Goal: Task Accomplishment & Management: Use online tool/utility

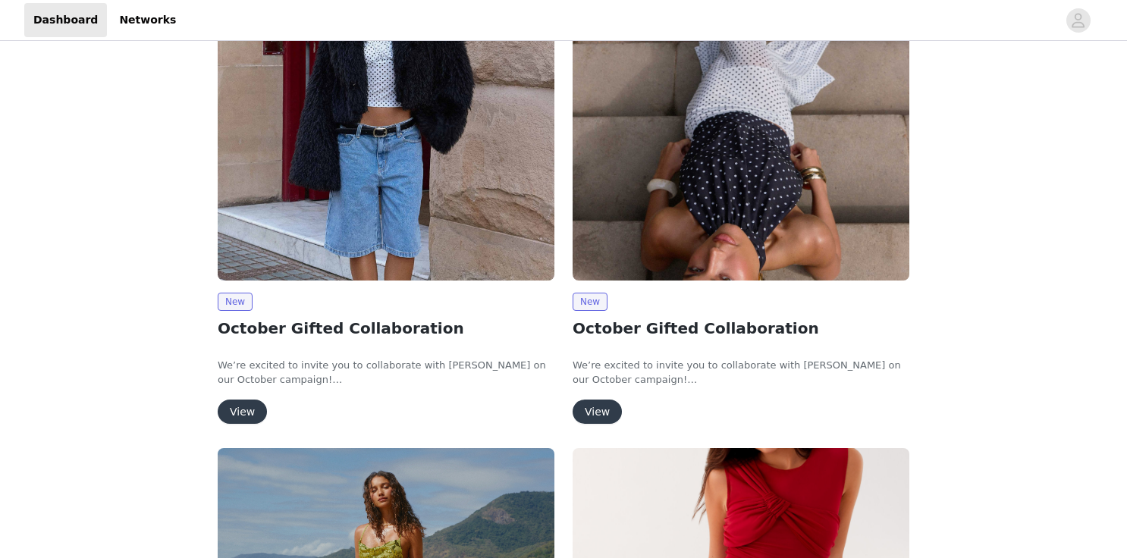
scroll to position [215, 0]
click at [246, 413] on button "View" at bounding box center [242, 411] width 49 height 24
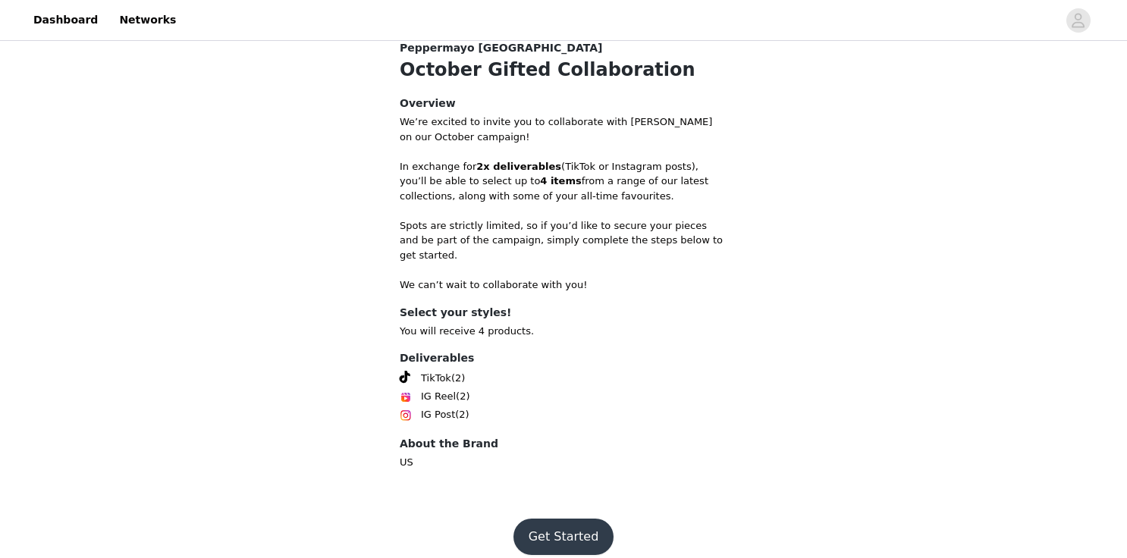
click at [553, 526] on button "Get Started" at bounding box center [563, 537] width 101 height 36
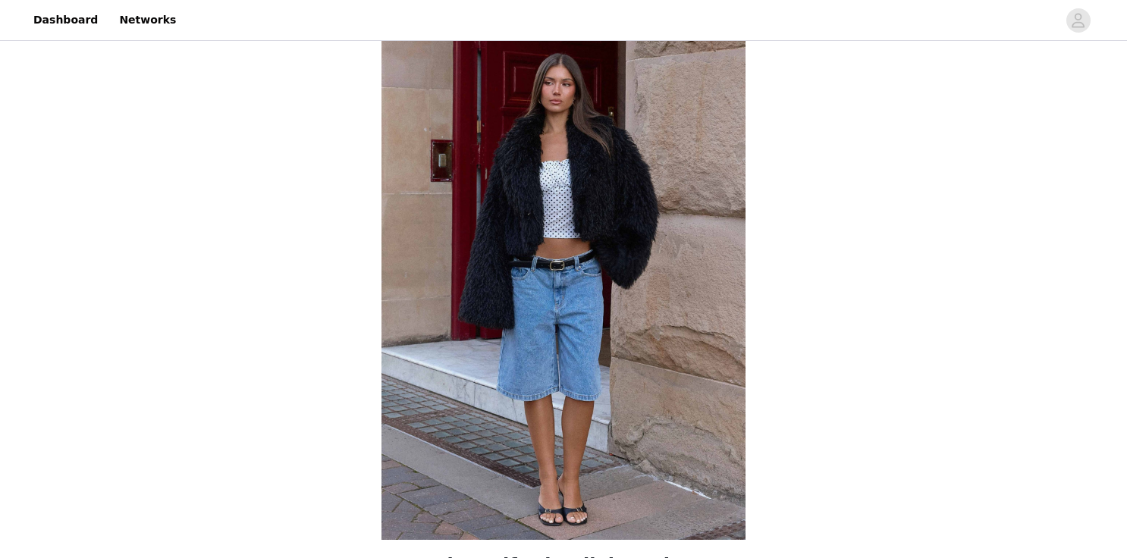
scroll to position [548, 0]
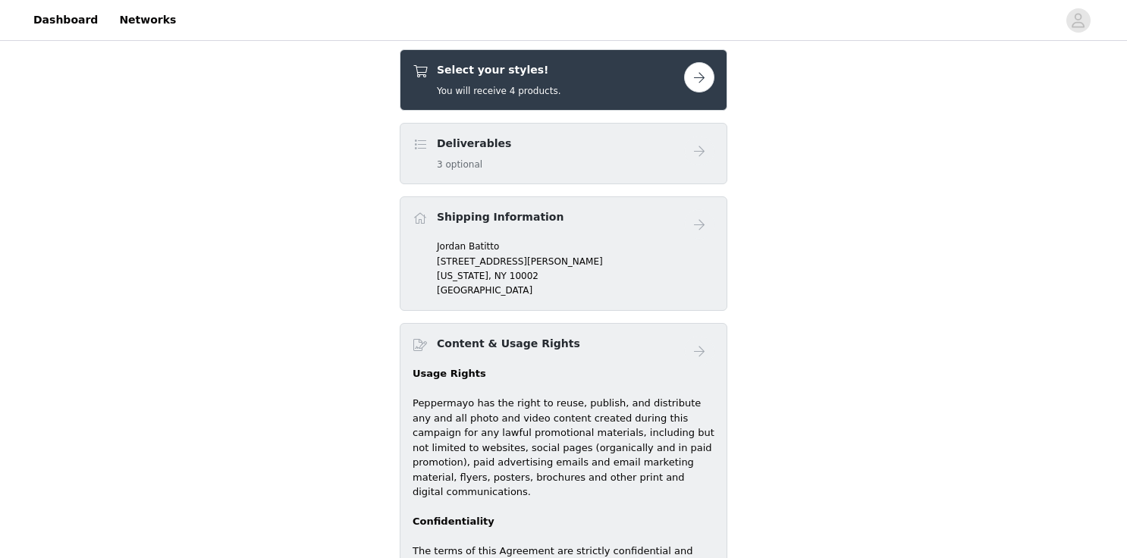
click at [690, 74] on button "button" at bounding box center [699, 77] width 30 height 30
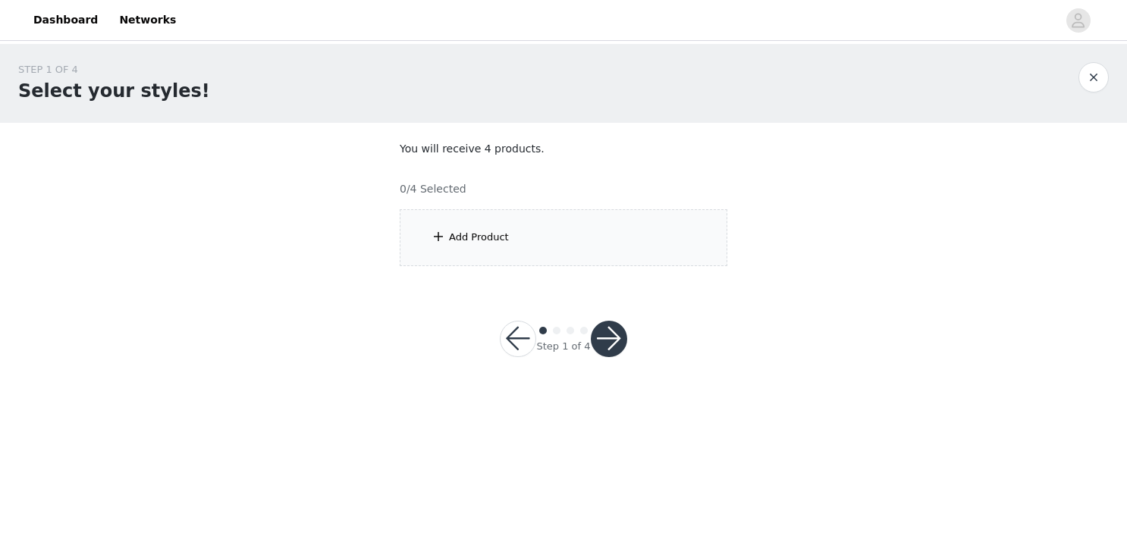
click at [447, 218] on div "Add Product" at bounding box center [564, 237] width 328 height 57
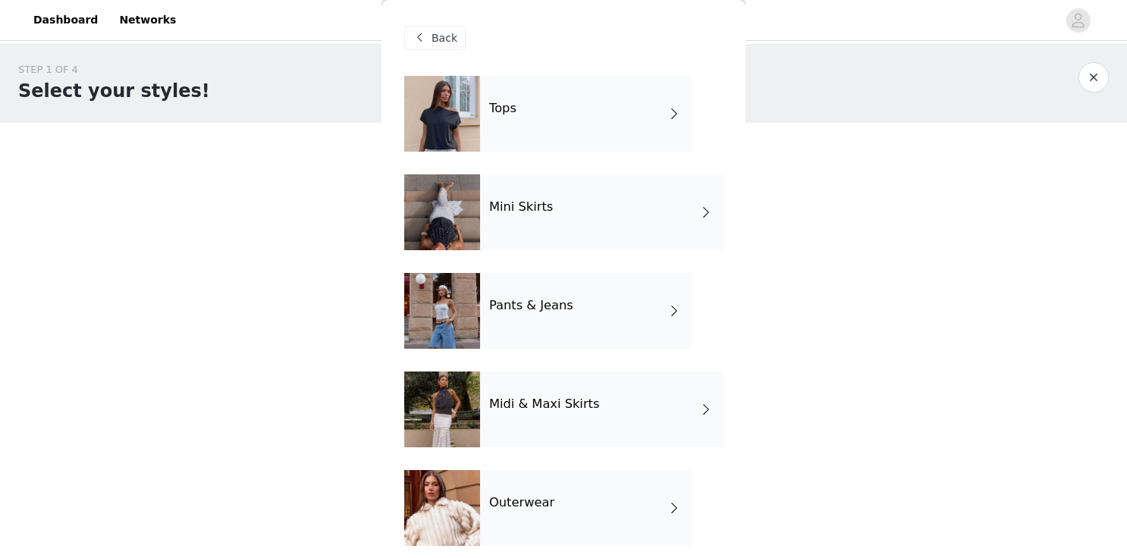
click at [447, 115] on div at bounding box center [442, 114] width 76 height 76
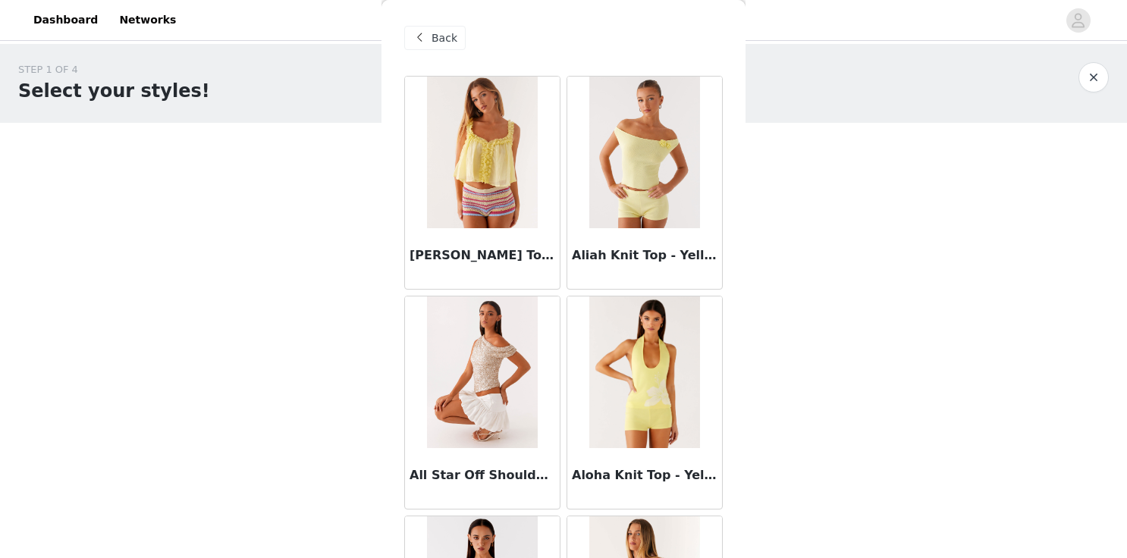
click at [268, 329] on div "STEP 1 OF 4 Select your styles! You will receive 4 products. 0/4 Selected Add P…" at bounding box center [563, 219] width 1127 height 350
click at [810, 274] on div "STEP 1 OF 4 Select your styles! You will receive 4 products. 0/4 Selected Add P…" at bounding box center [563, 164] width 1127 height 240
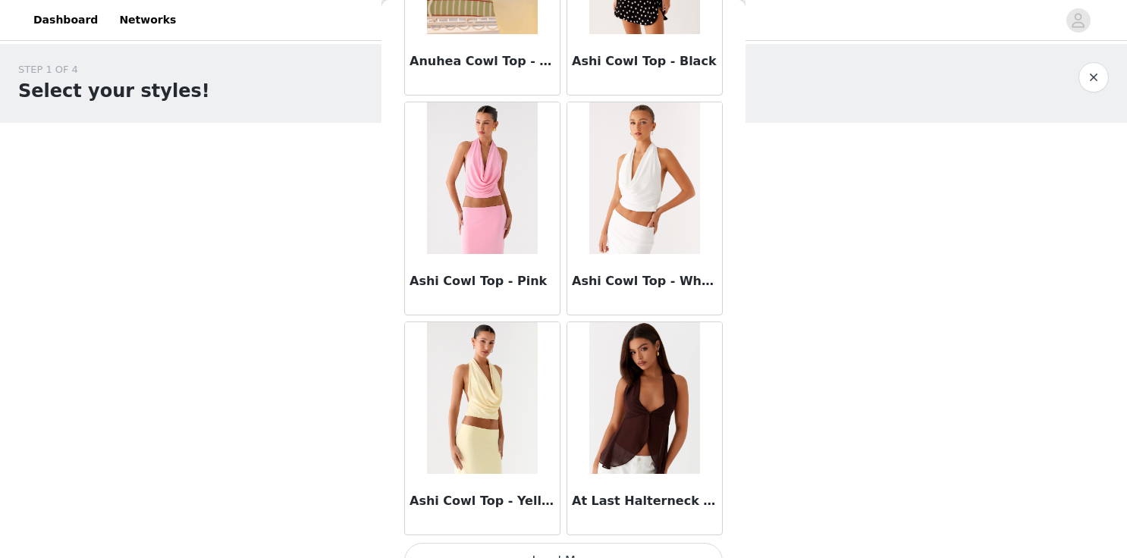
scroll to position [1763, 0]
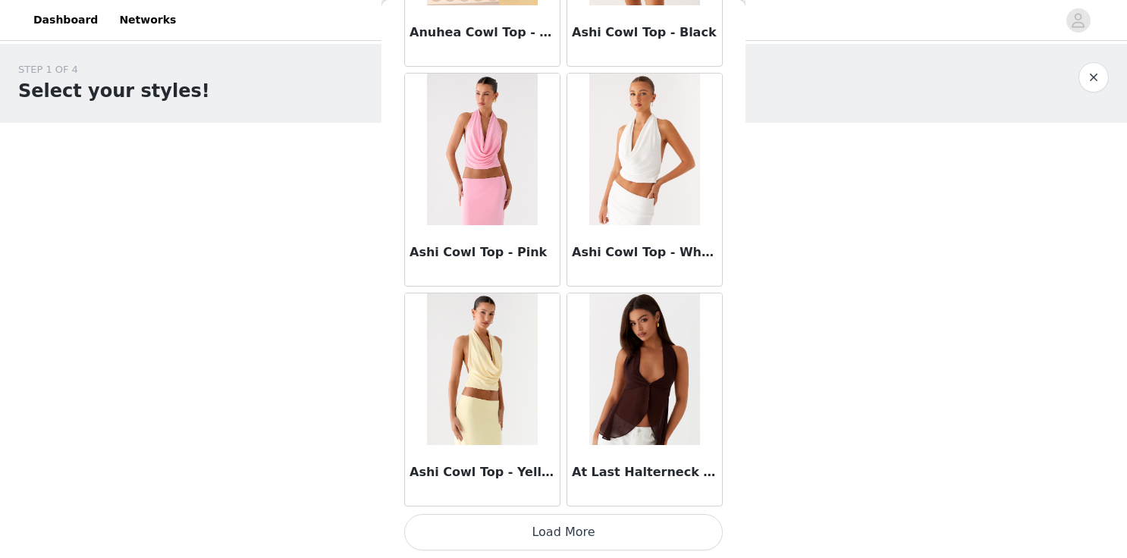
click at [576, 539] on button "Load More" at bounding box center [563, 532] width 319 height 36
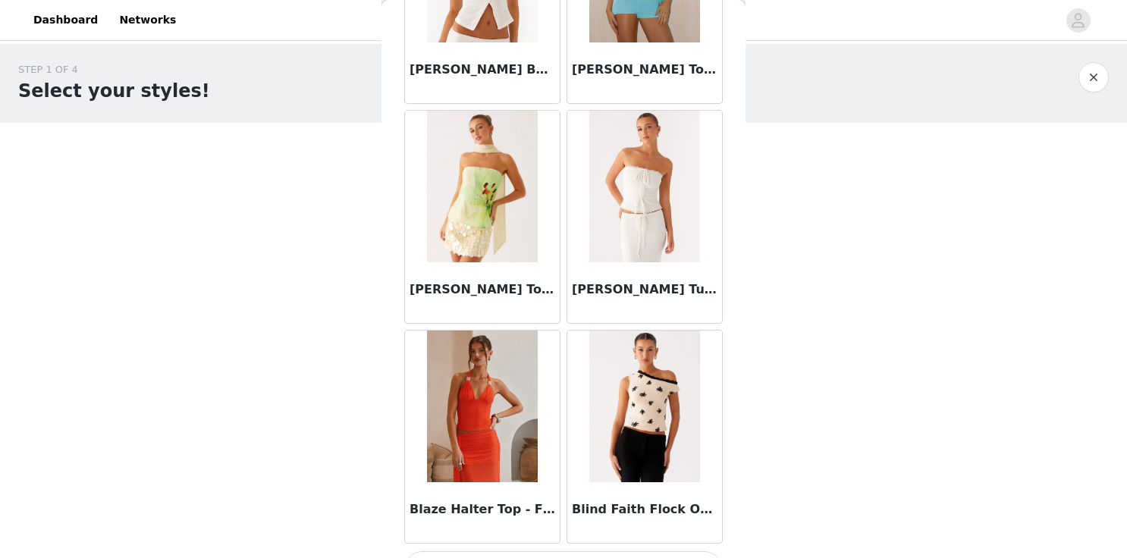
scroll to position [3962, 0]
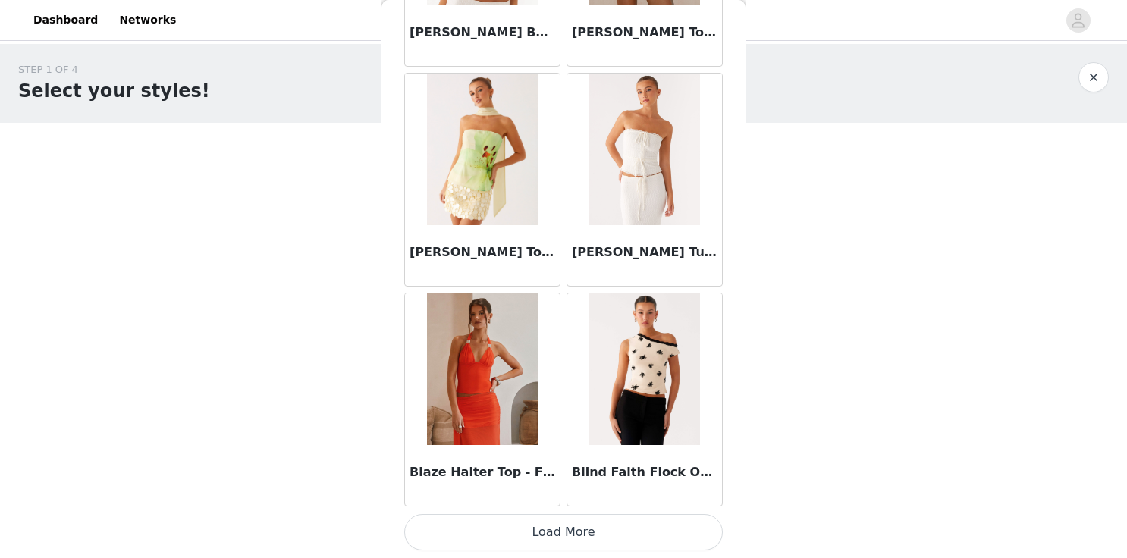
click at [569, 532] on button "Load More" at bounding box center [563, 532] width 319 height 36
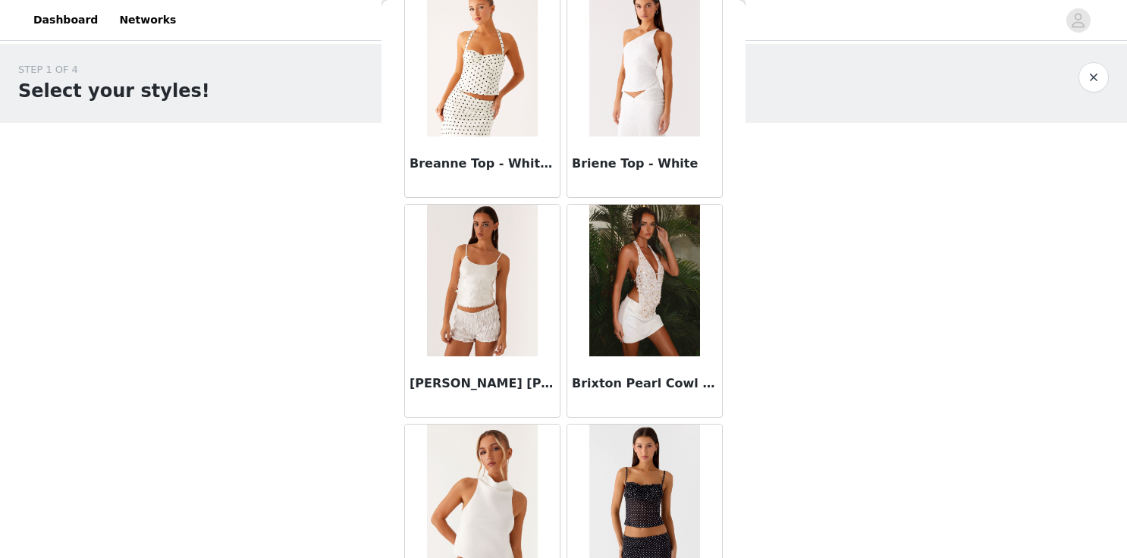
scroll to position [5372, 0]
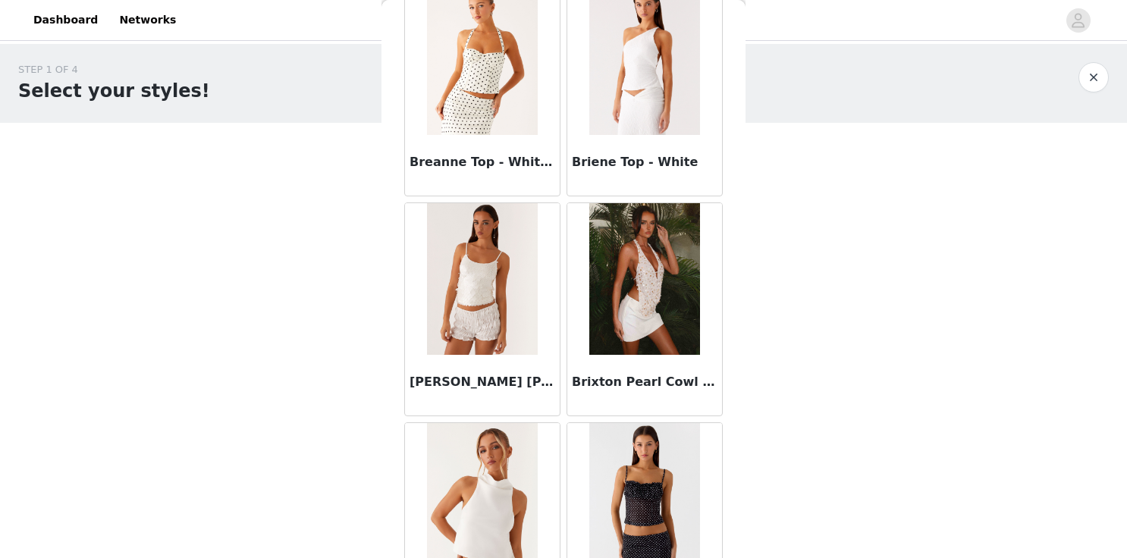
click at [477, 292] on img at bounding box center [482, 279] width 110 height 152
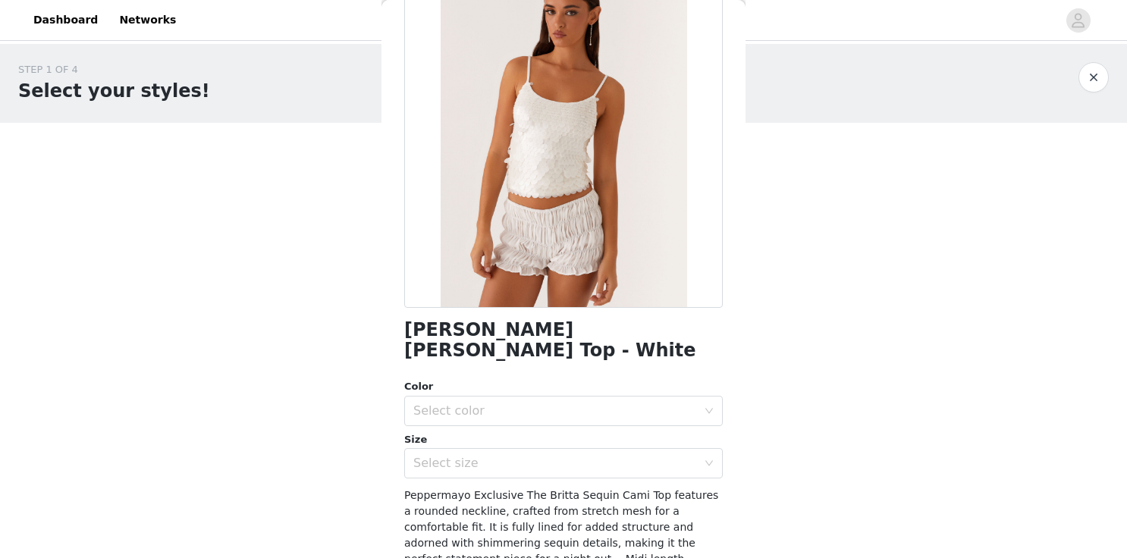
scroll to position [115, 0]
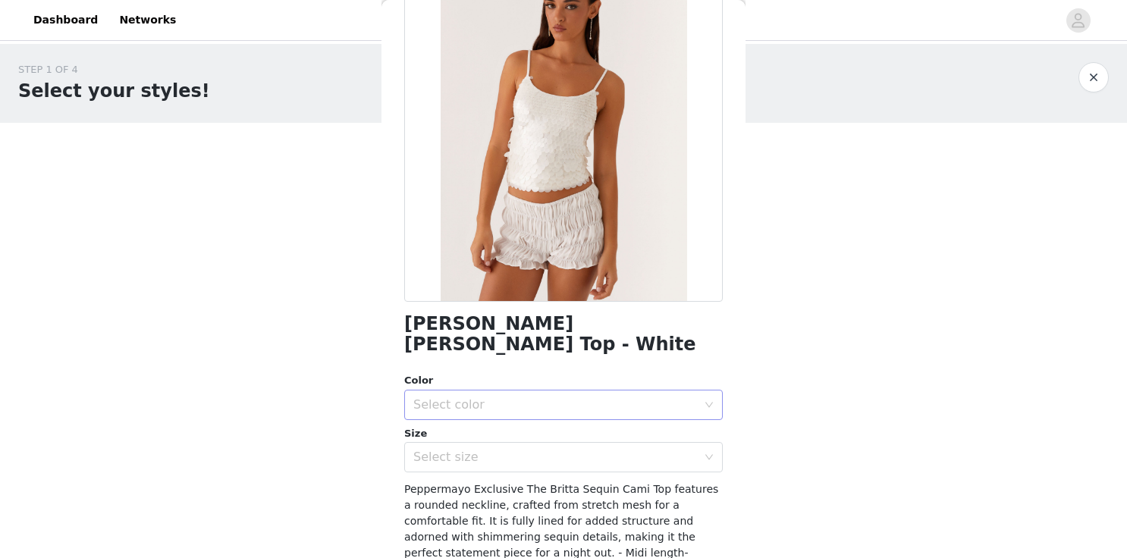
click at [490, 397] on div "Select color" at bounding box center [555, 404] width 284 height 15
click at [490, 419] on li "White" at bounding box center [563, 418] width 319 height 24
click at [490, 450] on div "Select size" at bounding box center [555, 457] width 284 height 15
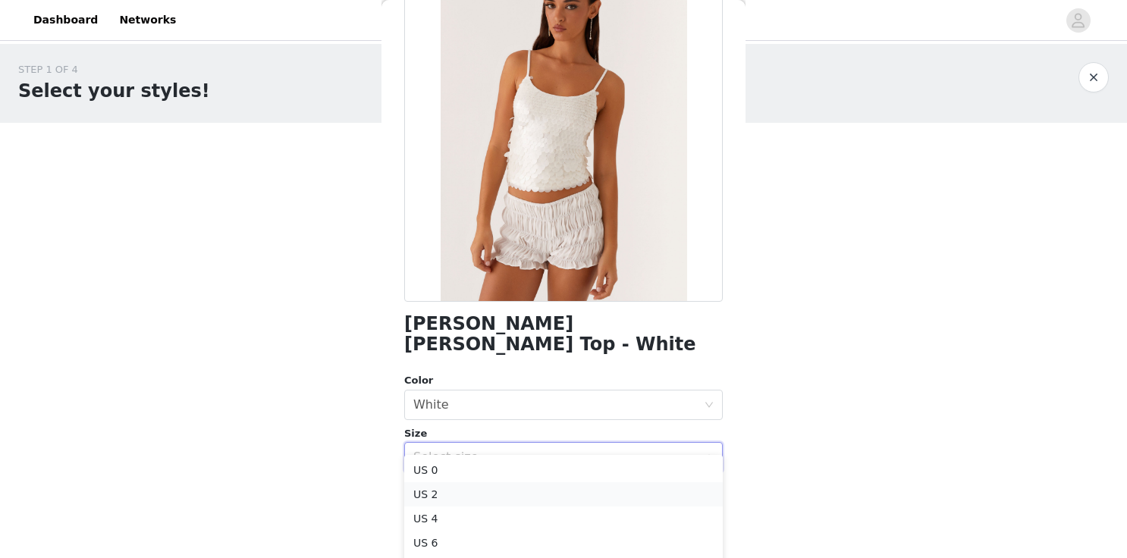
click at [488, 491] on li "US 2" at bounding box center [563, 494] width 319 height 24
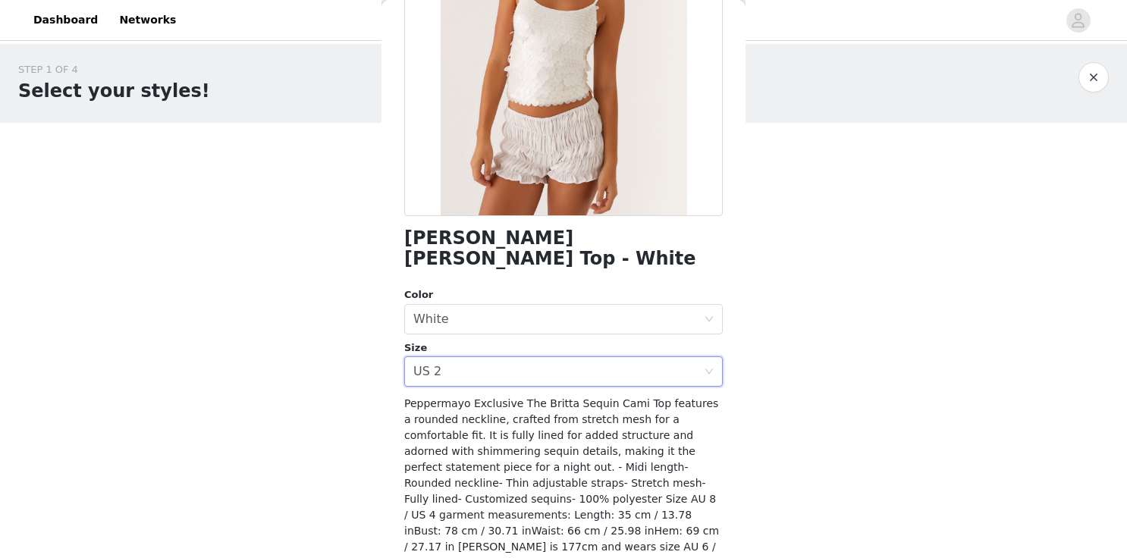
scroll to position [241, 0]
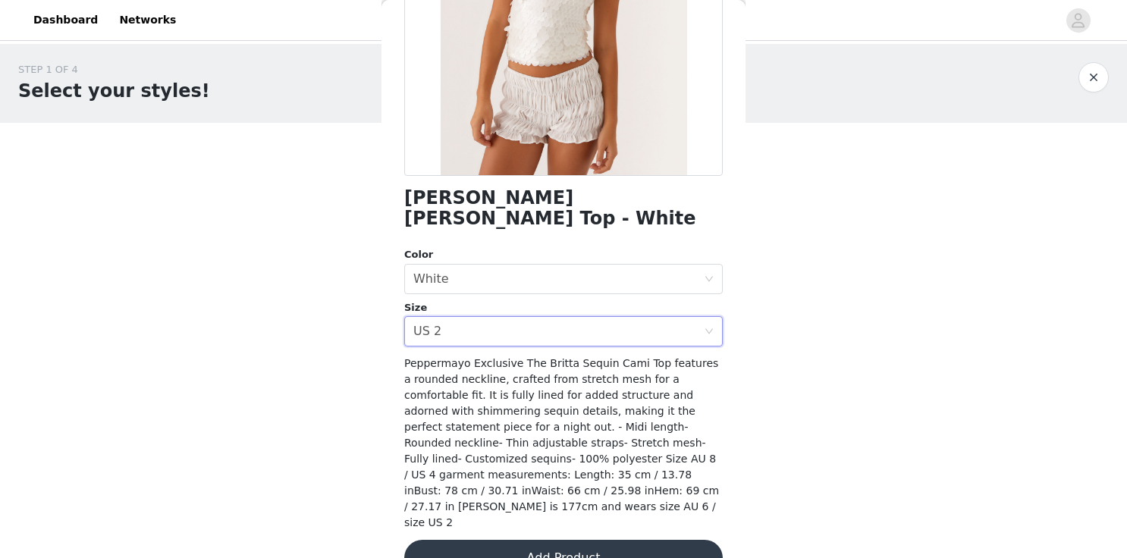
click at [496, 540] on button "Add Product" at bounding box center [563, 558] width 319 height 36
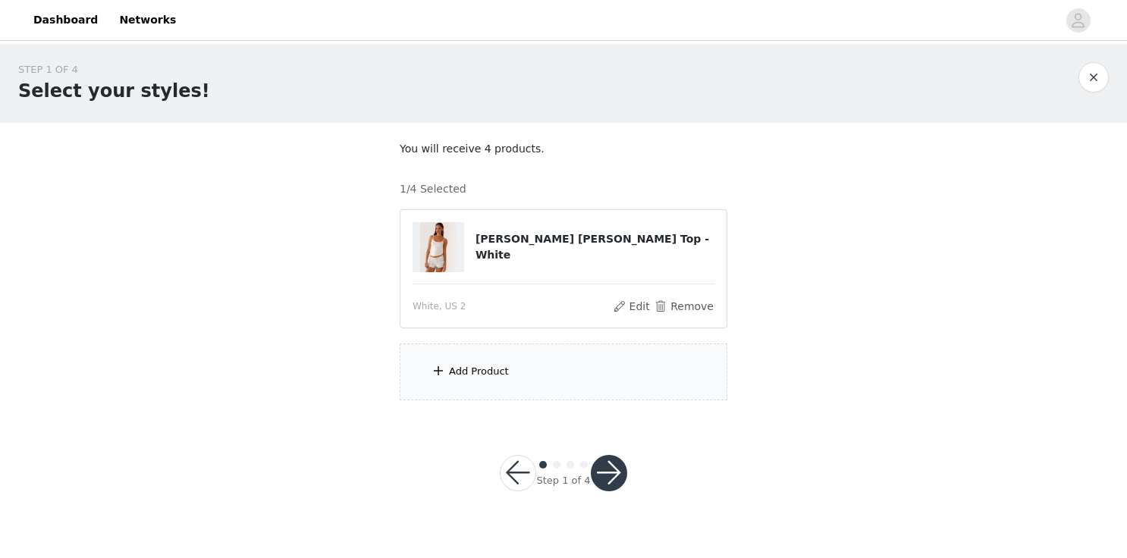
click at [452, 395] on div "Add Product" at bounding box center [564, 372] width 328 height 57
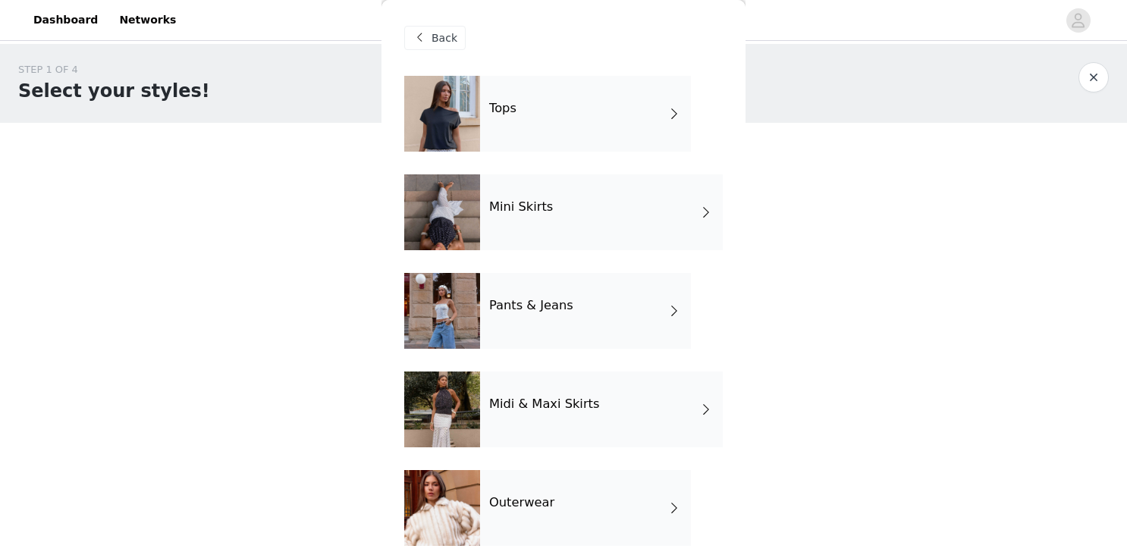
click at [498, 153] on div "Tops Mini Skirts Pants & Jeans Midi & Maxi Skirts Outerwear Mini Dresses Midi &…" at bounding box center [563, 470] width 319 height 789
click at [495, 130] on div "Tops" at bounding box center [585, 114] width 211 height 76
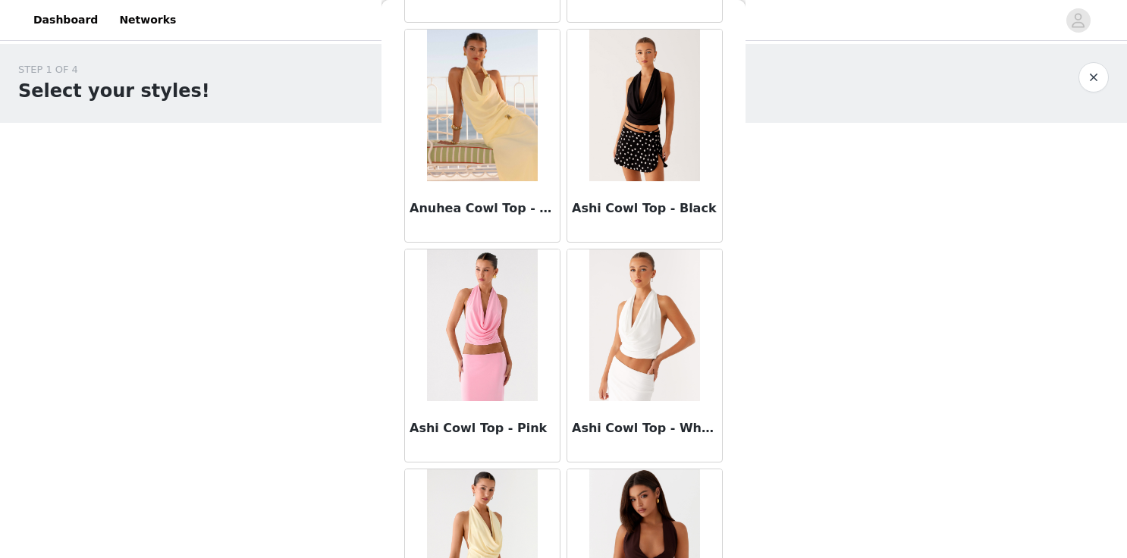
scroll to position [1763, 0]
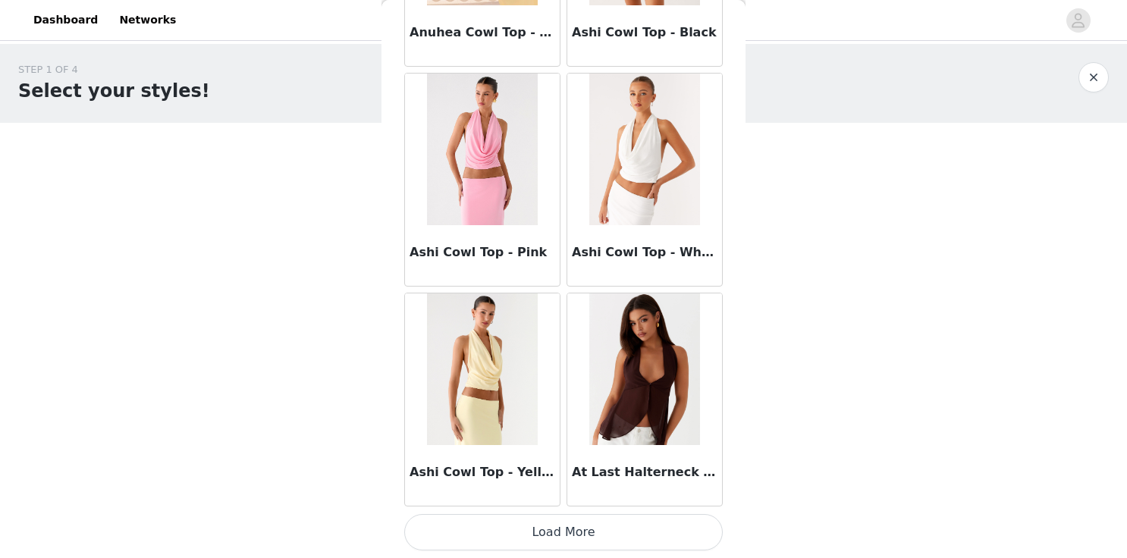
click at [524, 538] on button "Load More" at bounding box center [563, 532] width 319 height 36
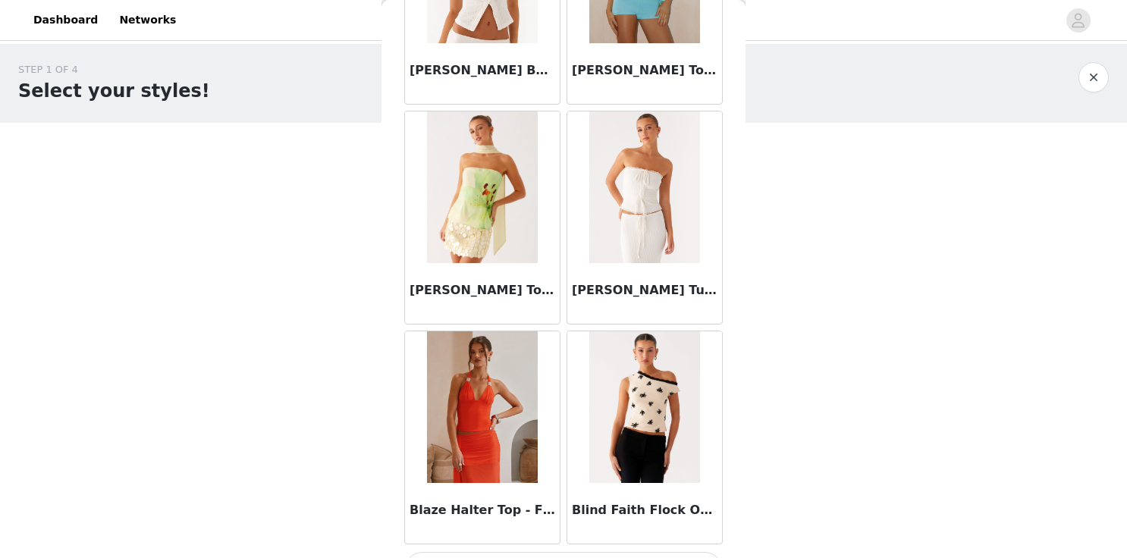
scroll to position [3962, 0]
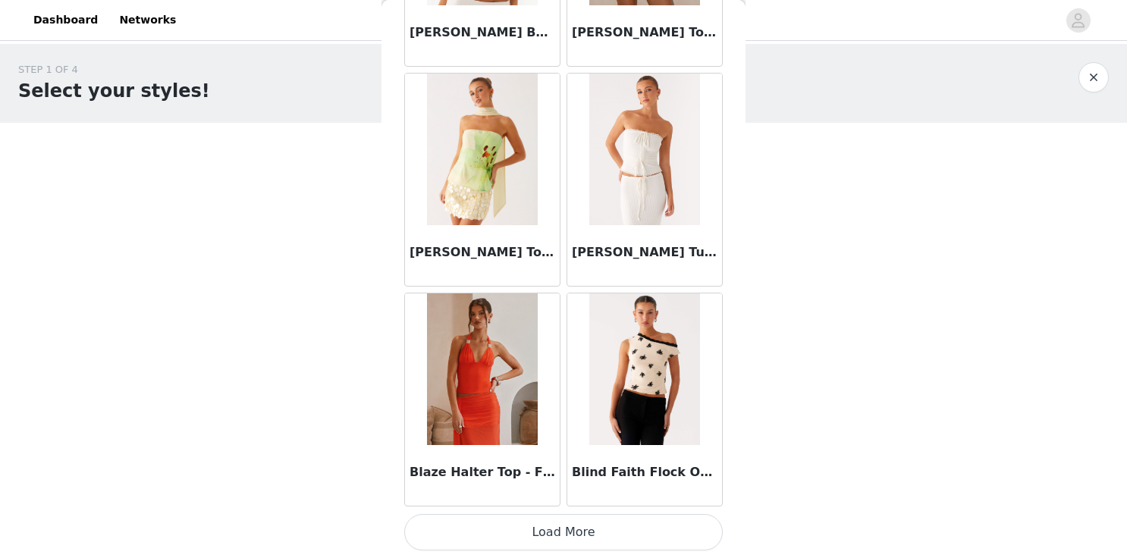
click at [544, 533] on button "Load More" at bounding box center [563, 532] width 319 height 36
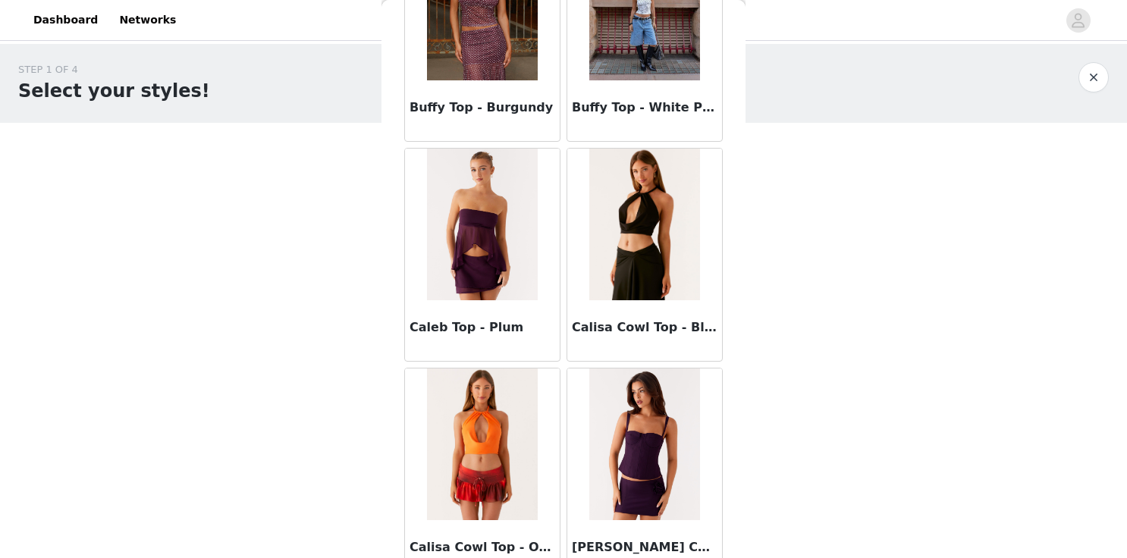
scroll to position [6161, 0]
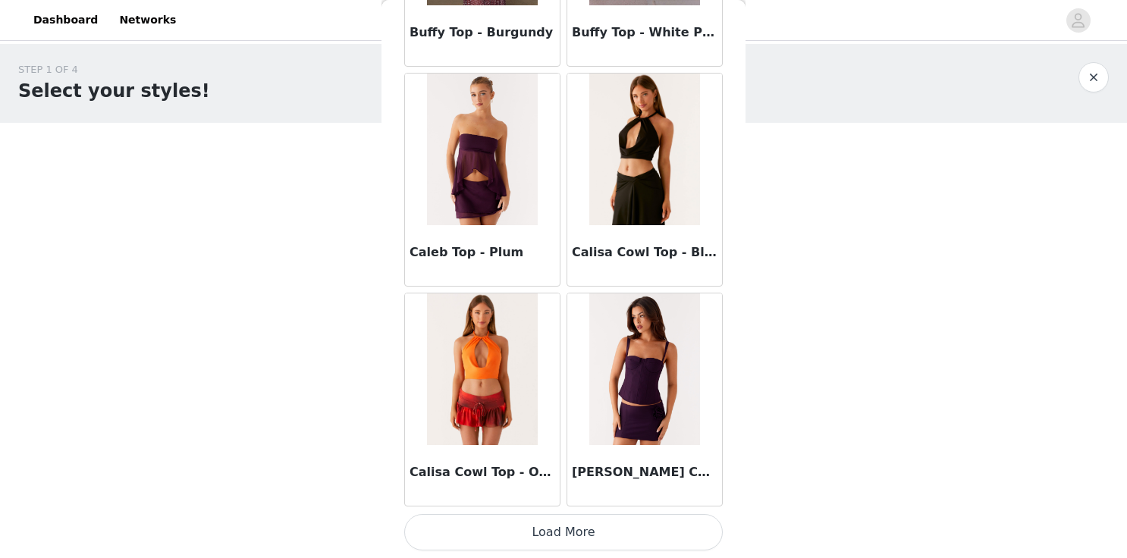
click at [559, 528] on button "Load More" at bounding box center [563, 532] width 319 height 36
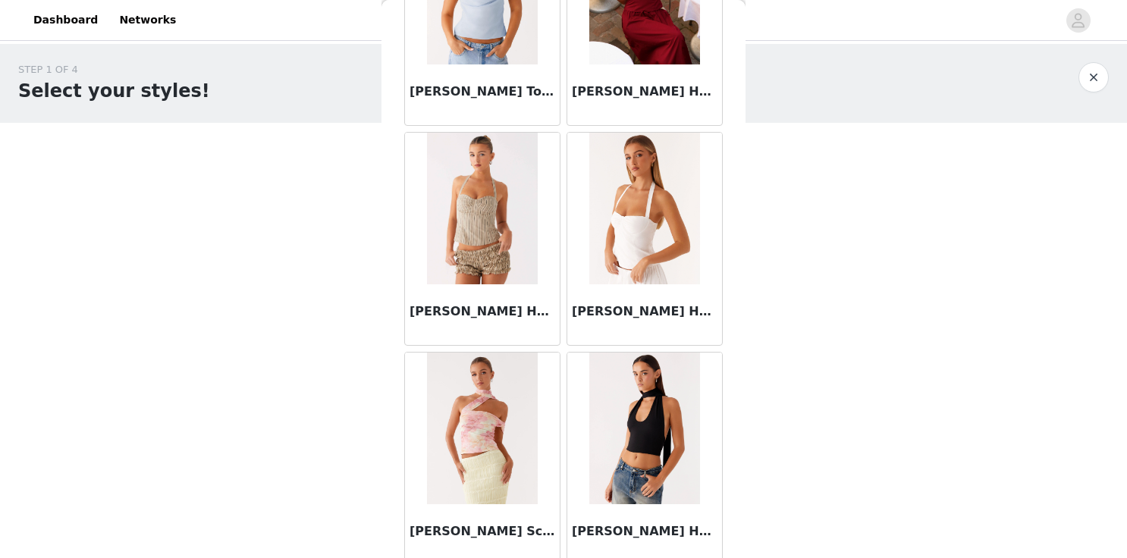
scroll to position [8361, 0]
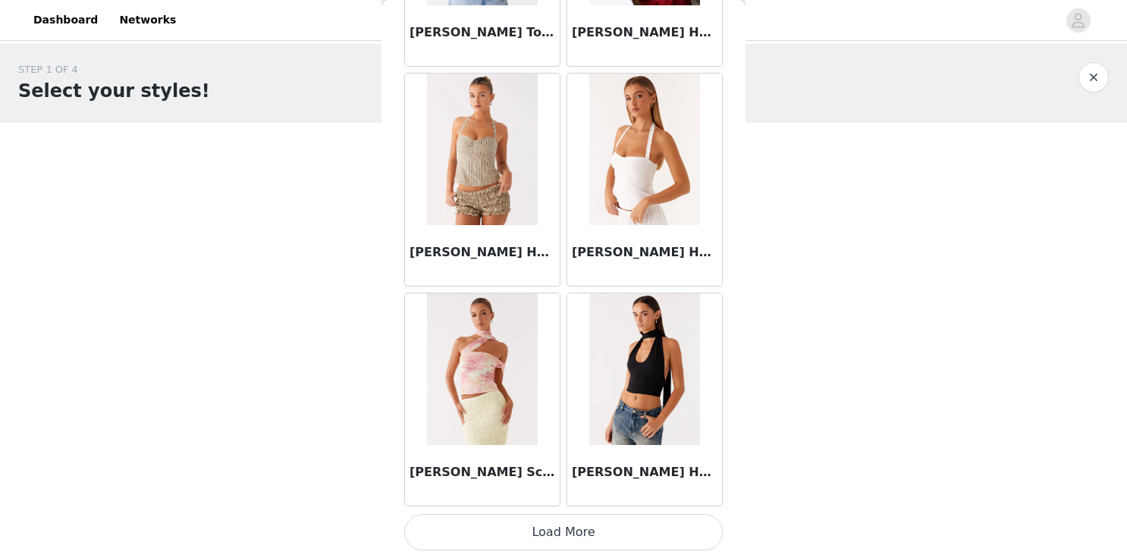
click at [526, 529] on button "Load More" at bounding box center [563, 532] width 319 height 36
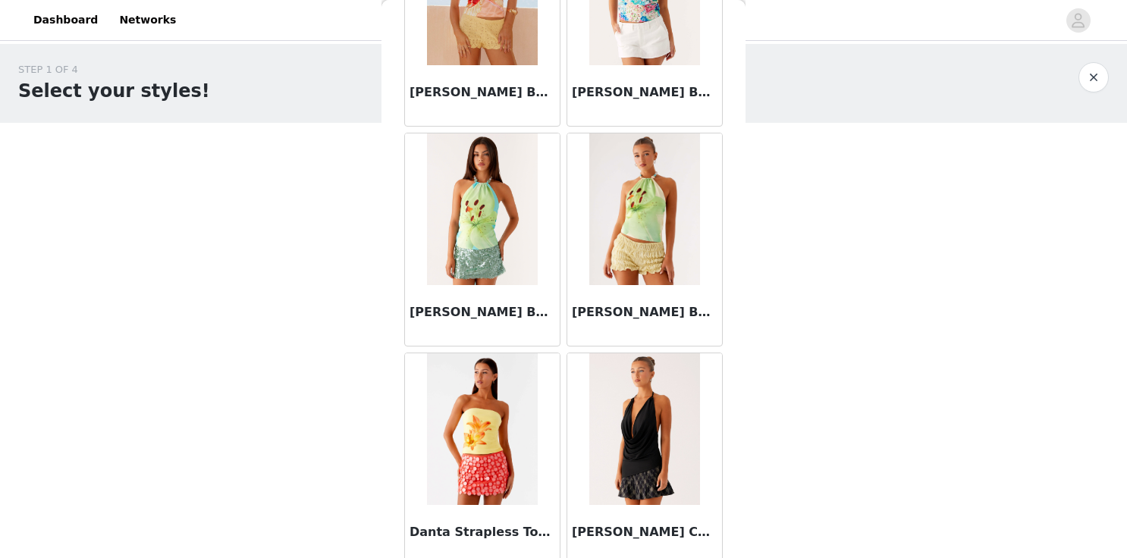
scroll to position [10560, 0]
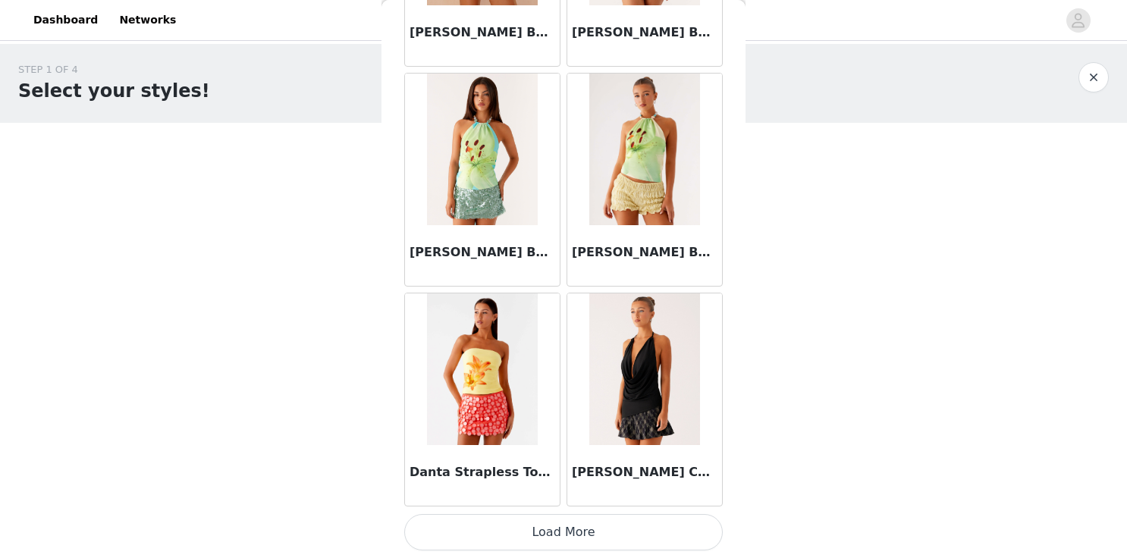
click at [569, 531] on button "Load More" at bounding box center [563, 532] width 319 height 36
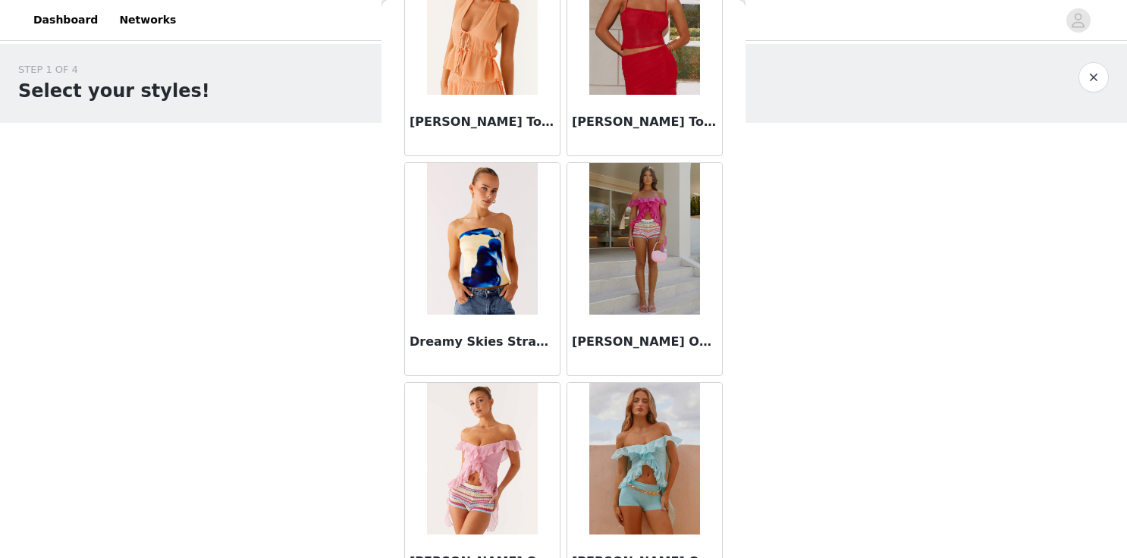
scroll to position [12759, 0]
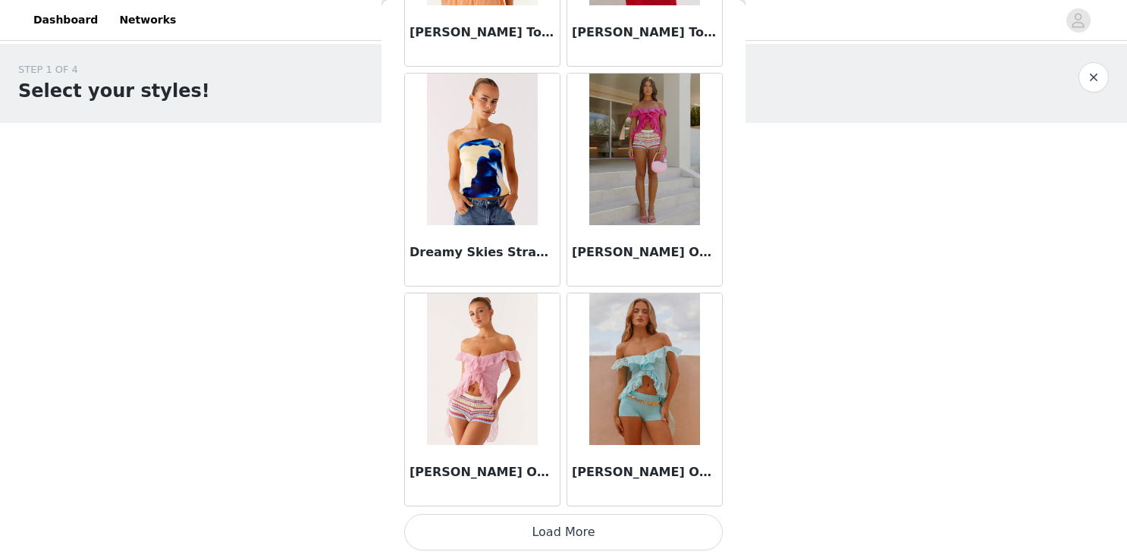
click at [571, 528] on button "Load More" at bounding box center [563, 532] width 319 height 36
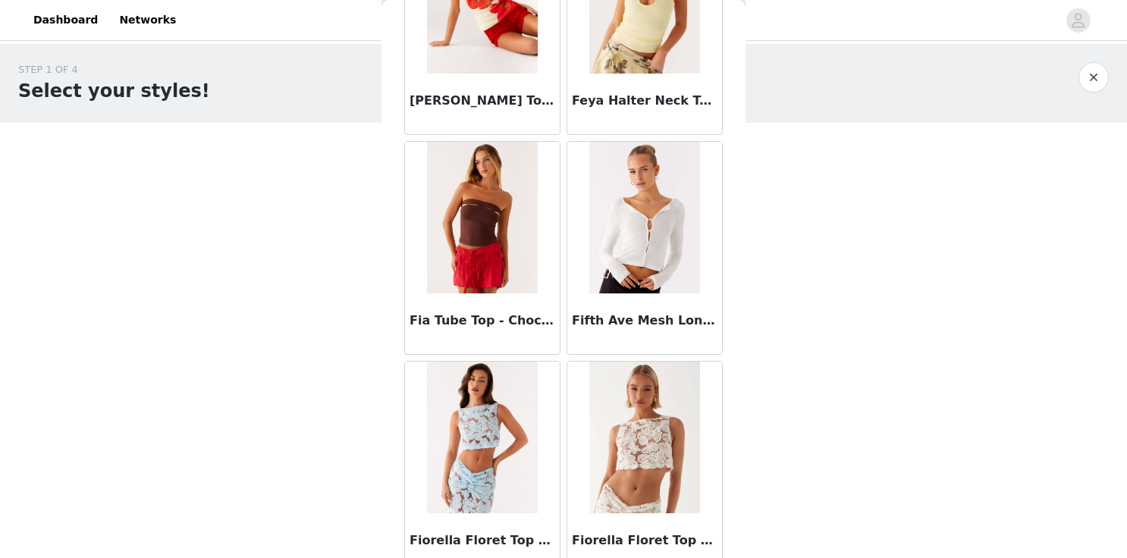
scroll to position [14959, 0]
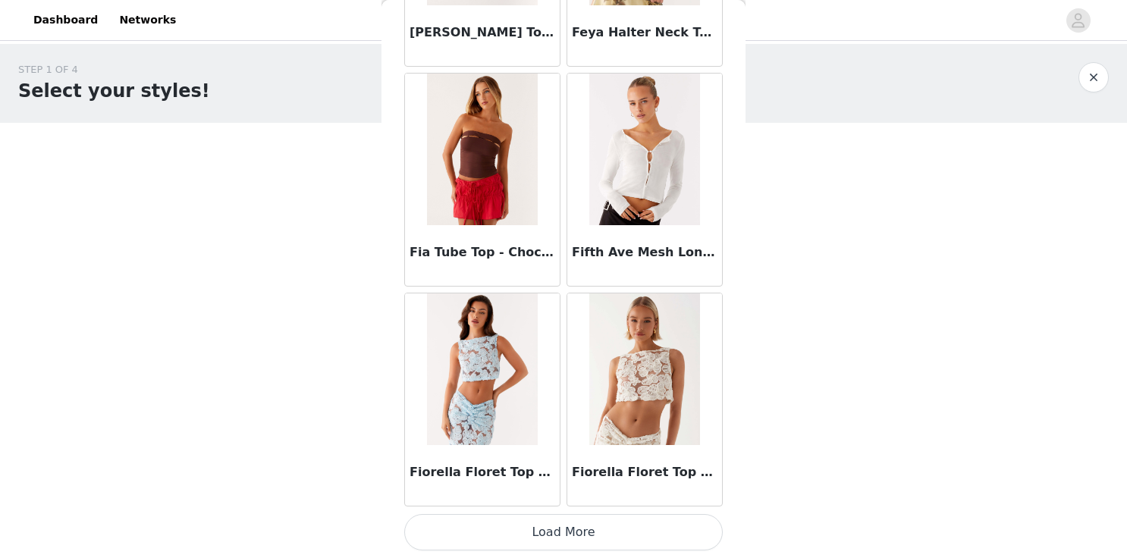
click at [557, 532] on button "Load More" at bounding box center [563, 532] width 319 height 36
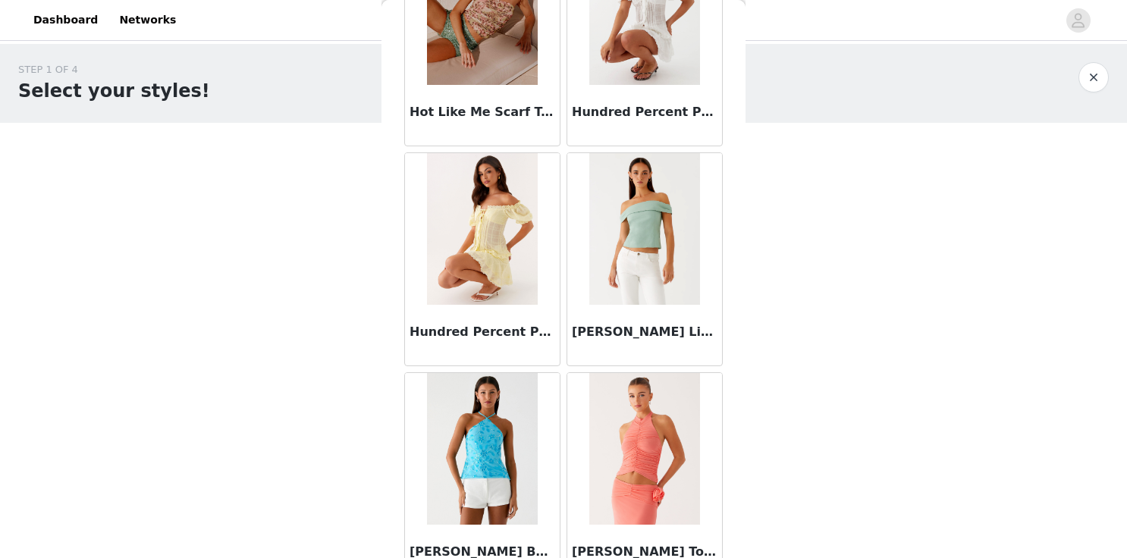
scroll to position [17158, 0]
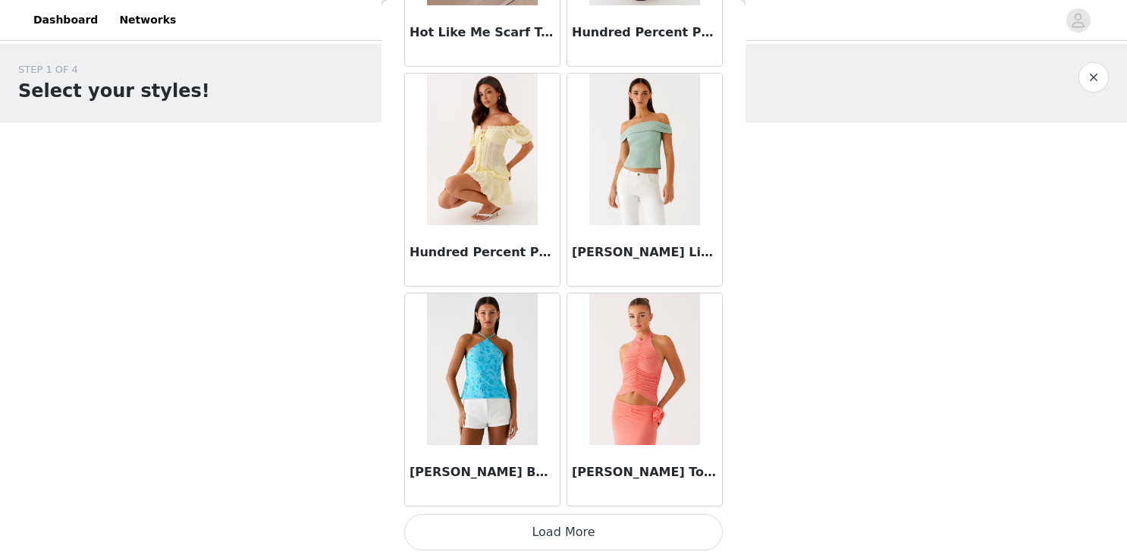
click at [560, 537] on button "Load More" at bounding box center [563, 532] width 319 height 36
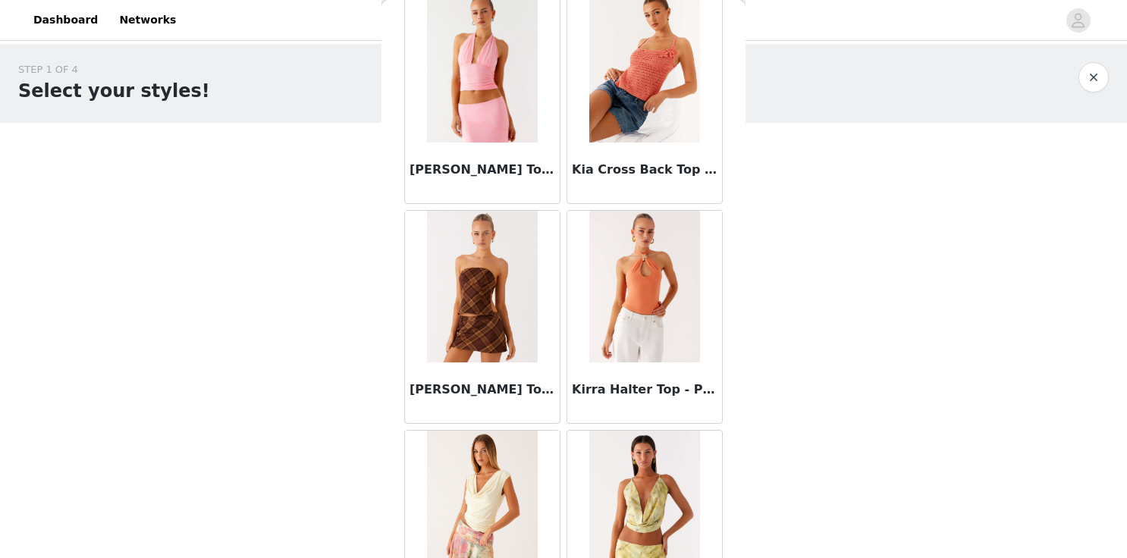
scroll to position [19358, 0]
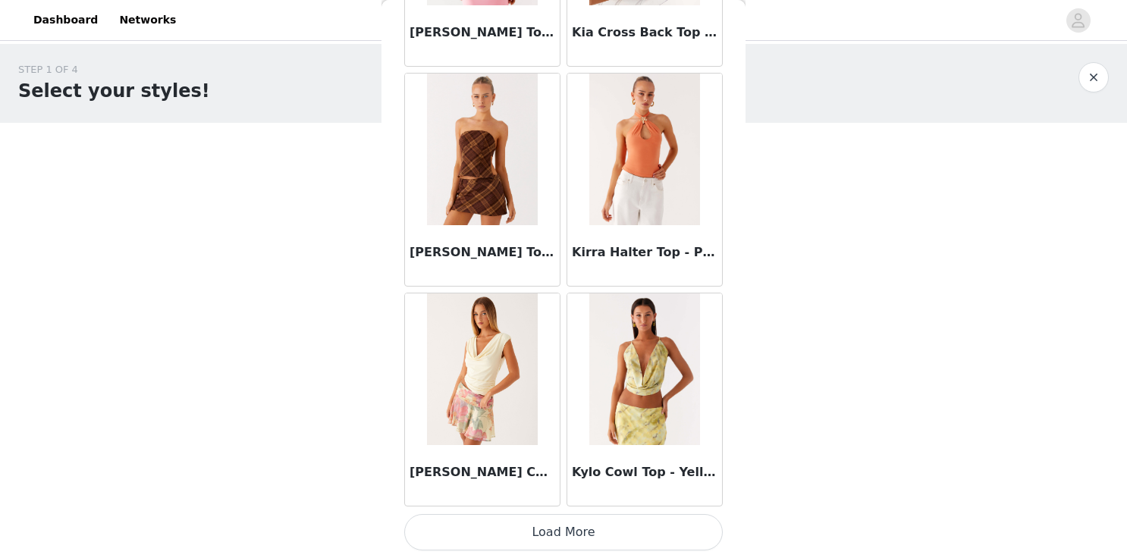
click at [555, 529] on button "Load More" at bounding box center [563, 532] width 319 height 36
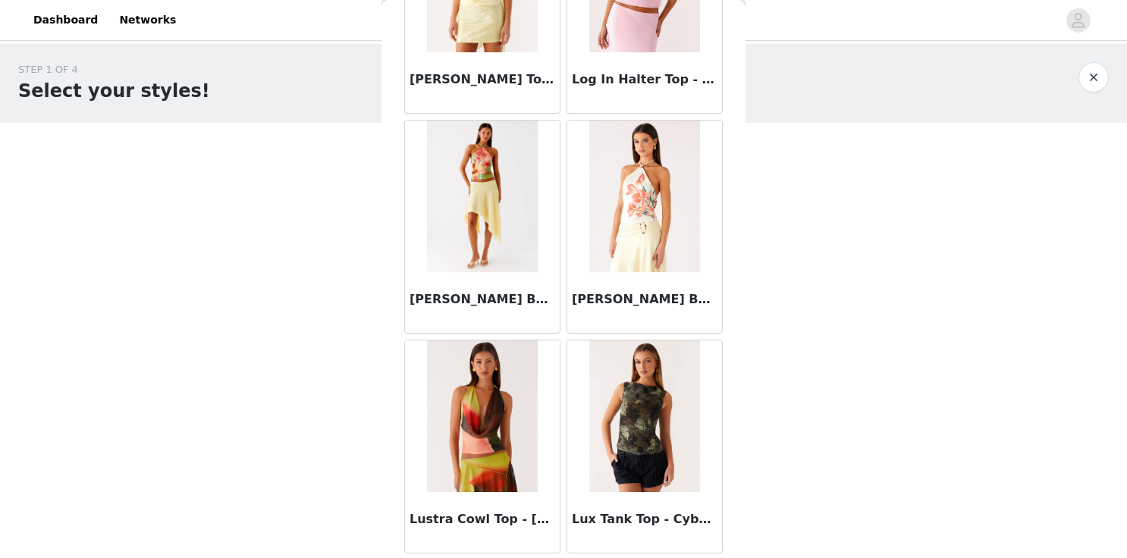
scroll to position [21557, 0]
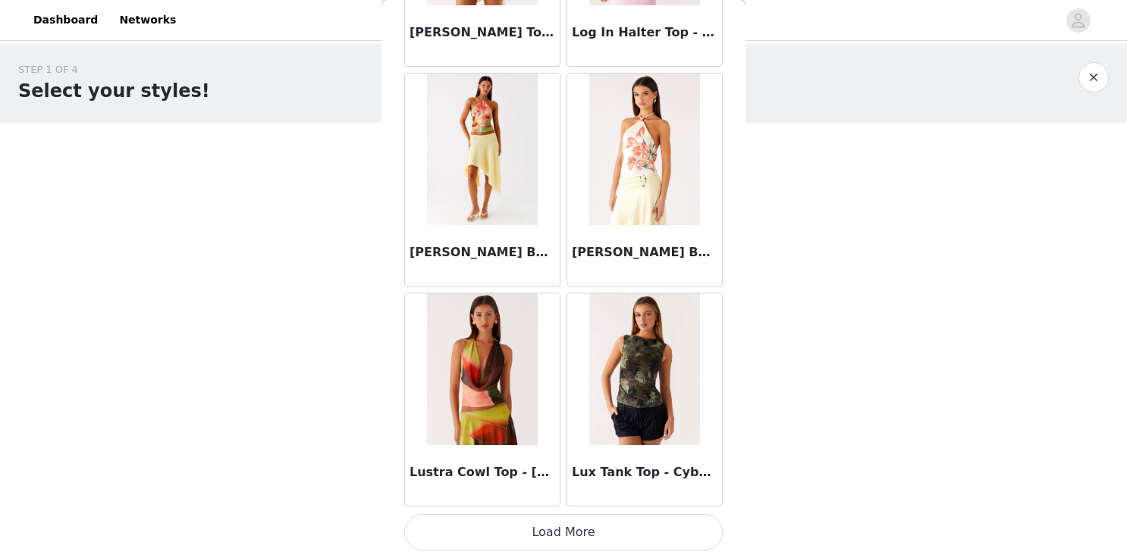
click at [545, 536] on button "Load More" at bounding box center [563, 532] width 319 height 36
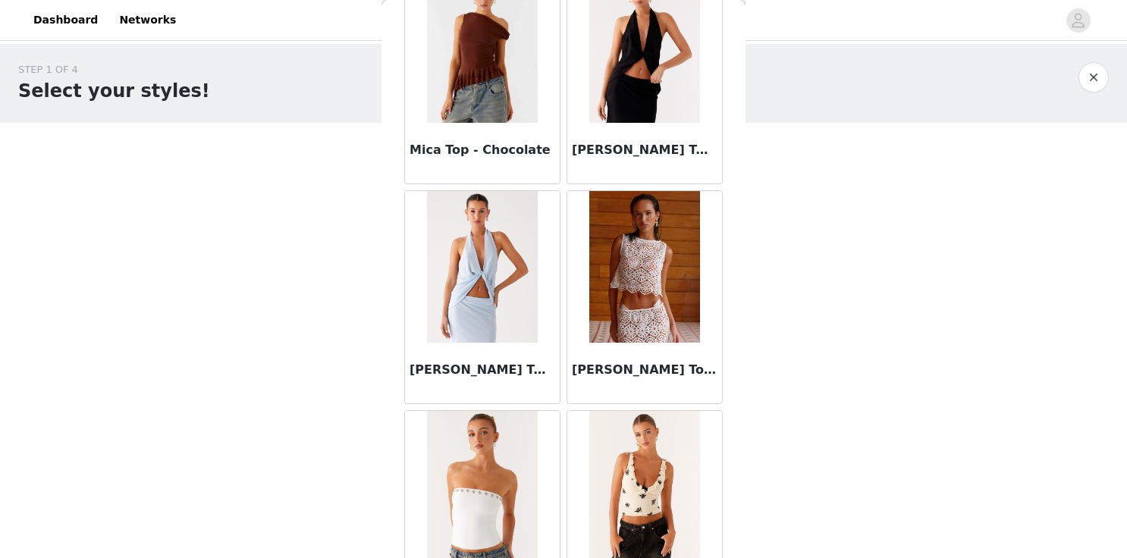
scroll to position [23756, 0]
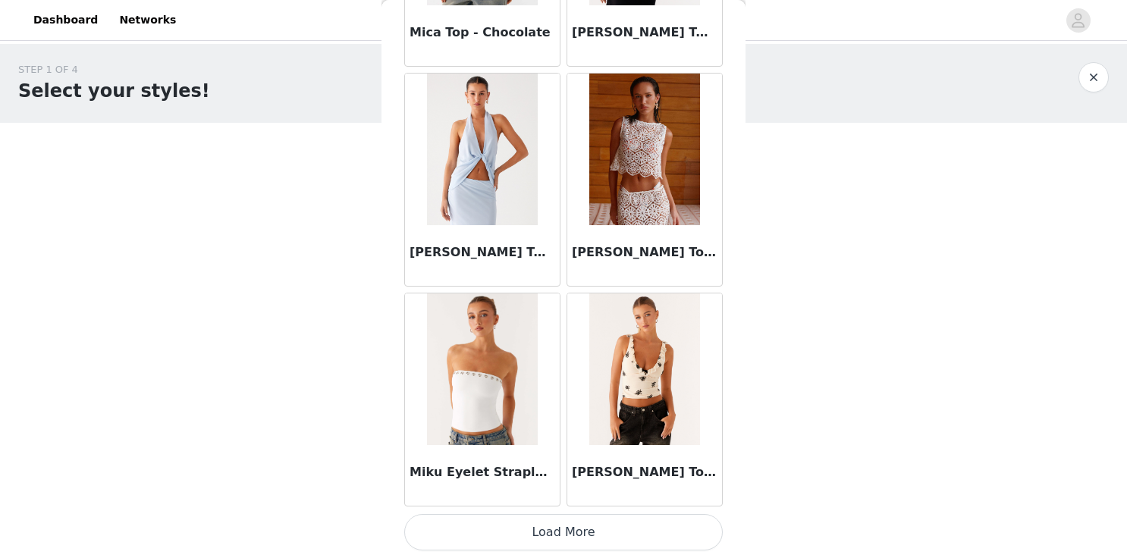
click at [578, 538] on button "Load More" at bounding box center [563, 532] width 319 height 36
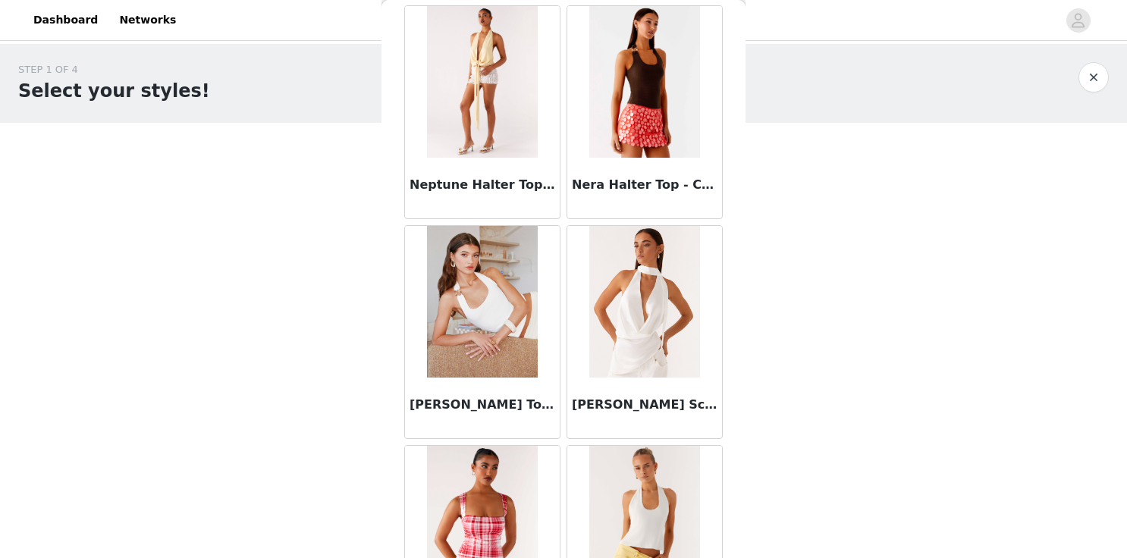
scroll to position [25956, 0]
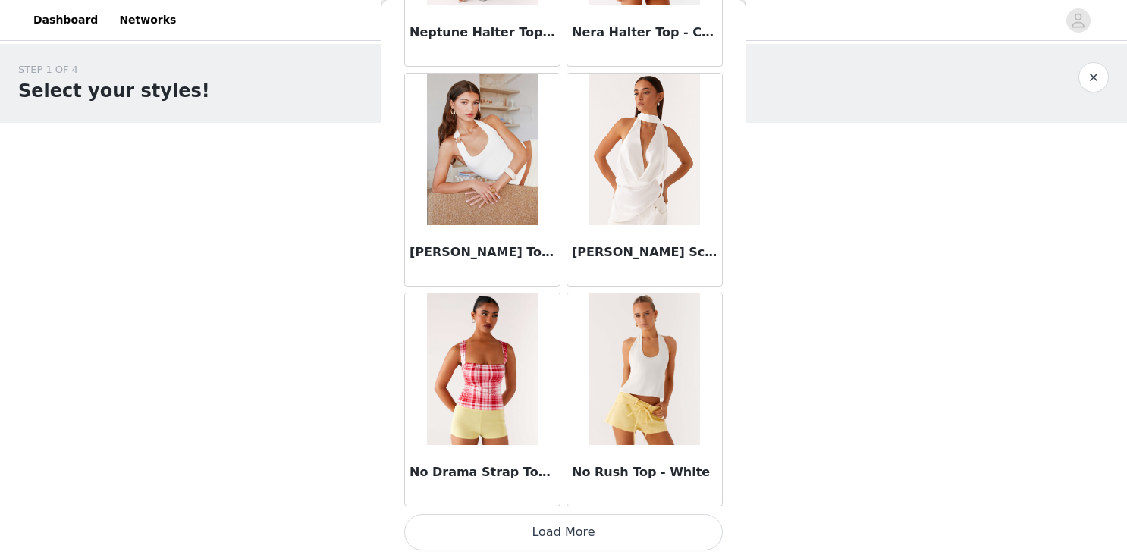
click at [564, 529] on button "Load More" at bounding box center [563, 532] width 319 height 36
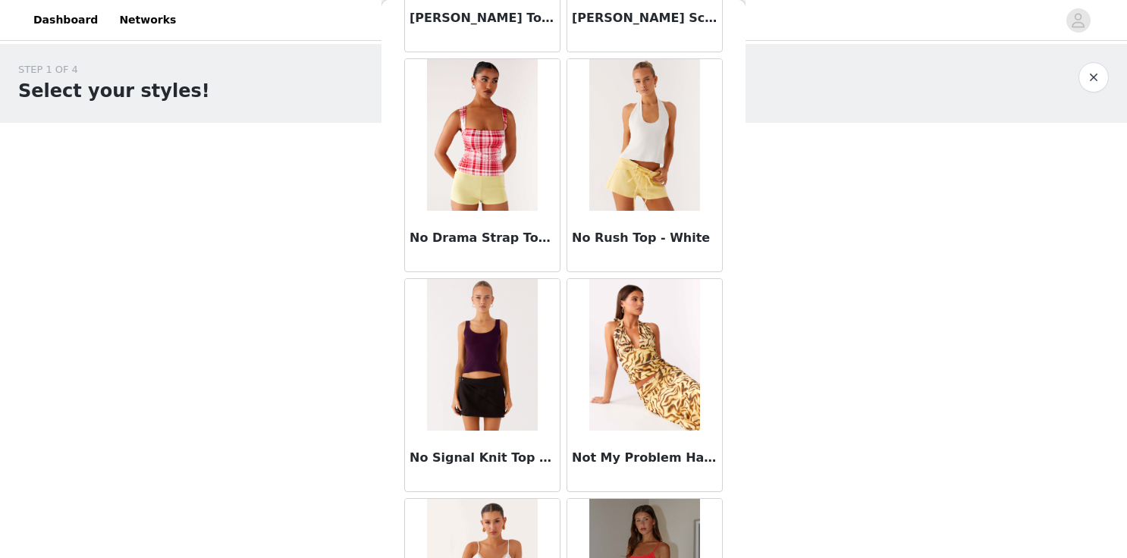
scroll to position [26187, 0]
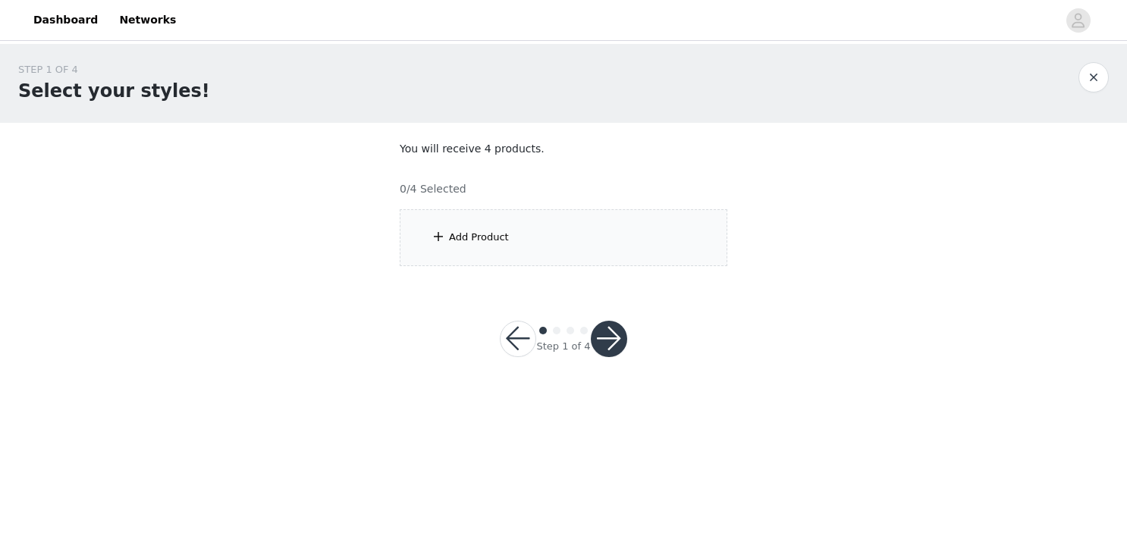
click at [432, 237] on span at bounding box center [438, 237] width 15 height 18
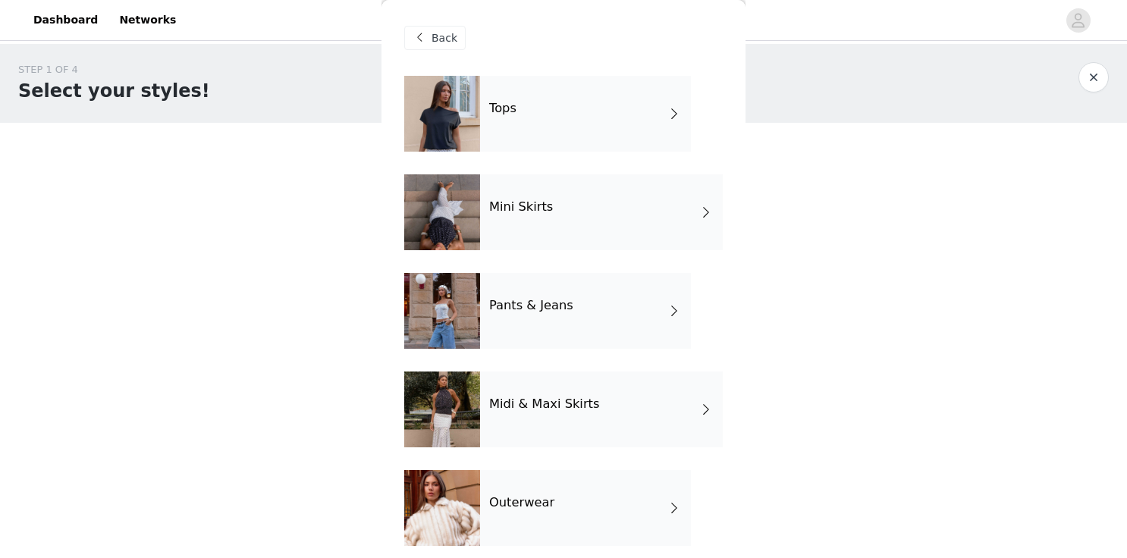
click at [462, 97] on div at bounding box center [442, 114] width 76 height 76
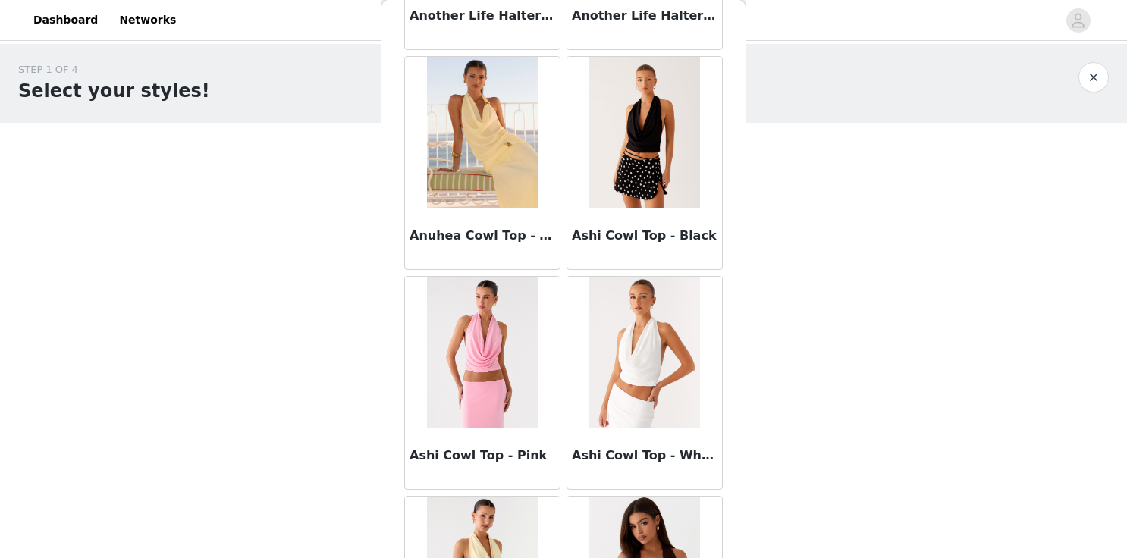
scroll to position [1763, 0]
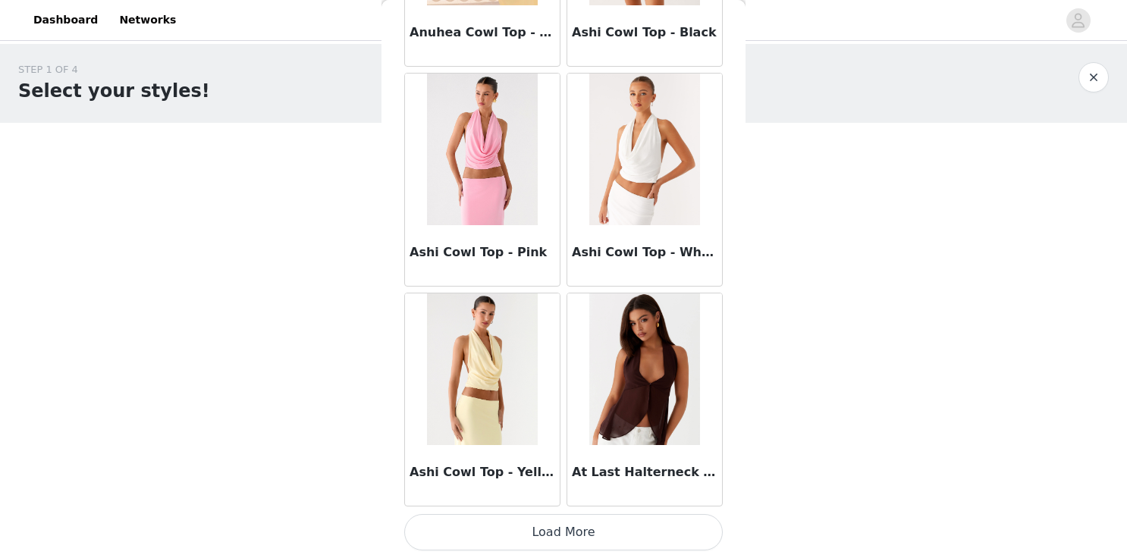
click at [479, 538] on button "Load More" at bounding box center [563, 532] width 319 height 36
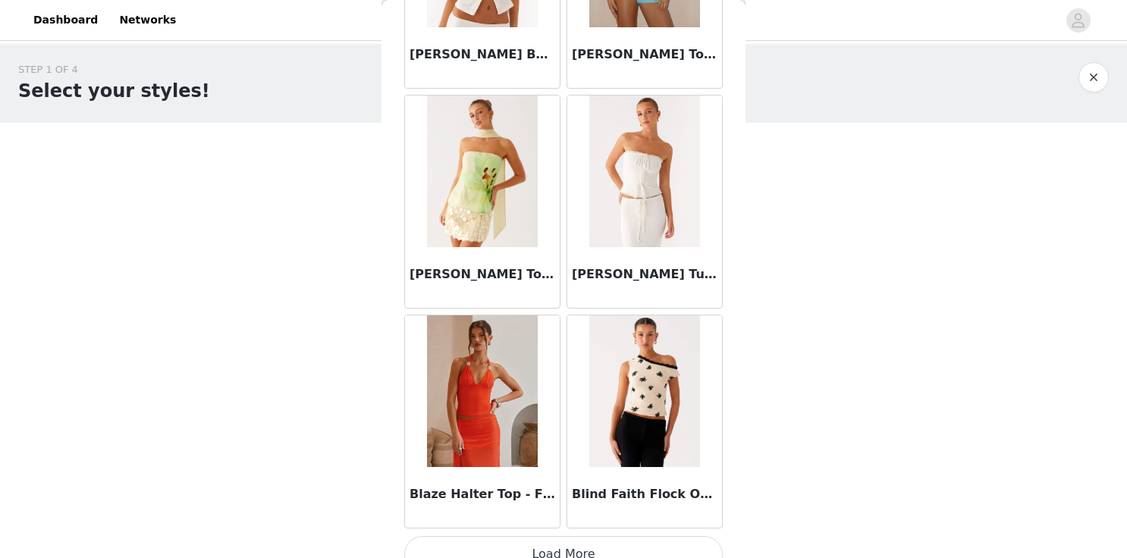
scroll to position [3962, 0]
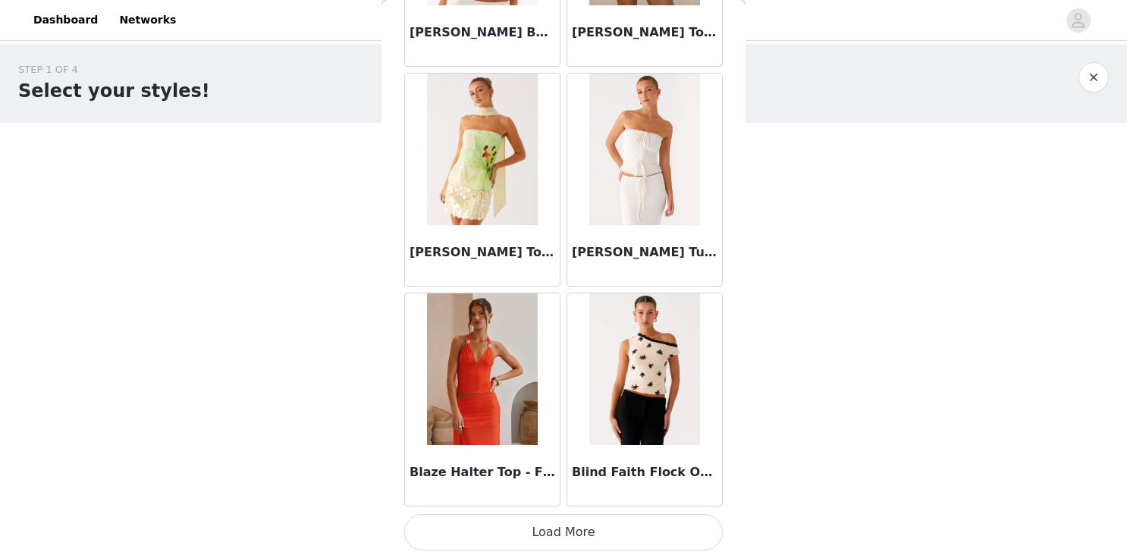
click at [445, 527] on button "Load More" at bounding box center [563, 532] width 319 height 36
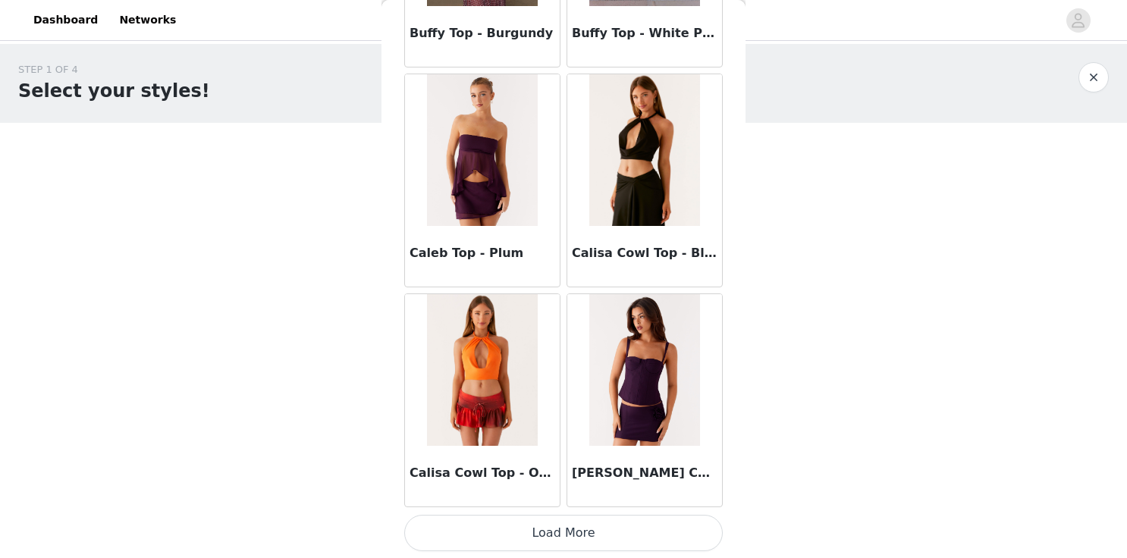
scroll to position [6161, 0]
click at [458, 538] on button "Load More" at bounding box center [563, 532] width 319 height 36
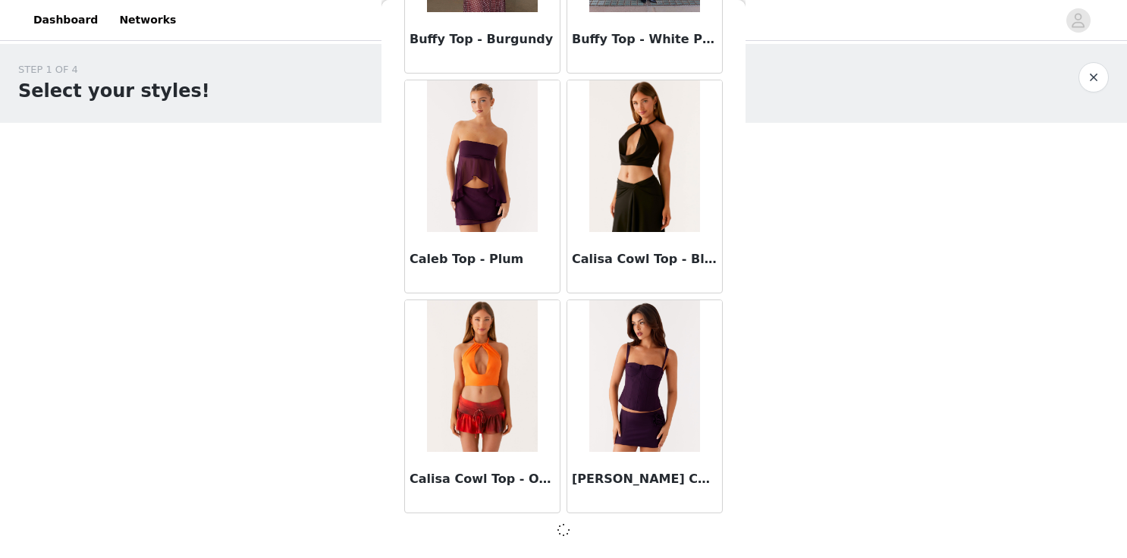
scroll to position [6154, 0]
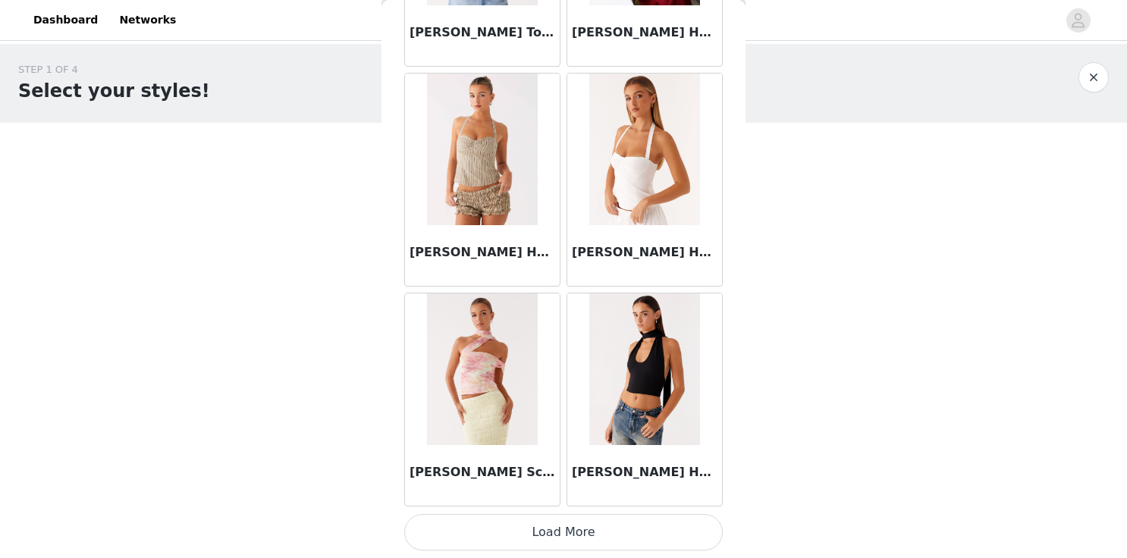
click at [432, 541] on button "Load More" at bounding box center [563, 532] width 319 height 36
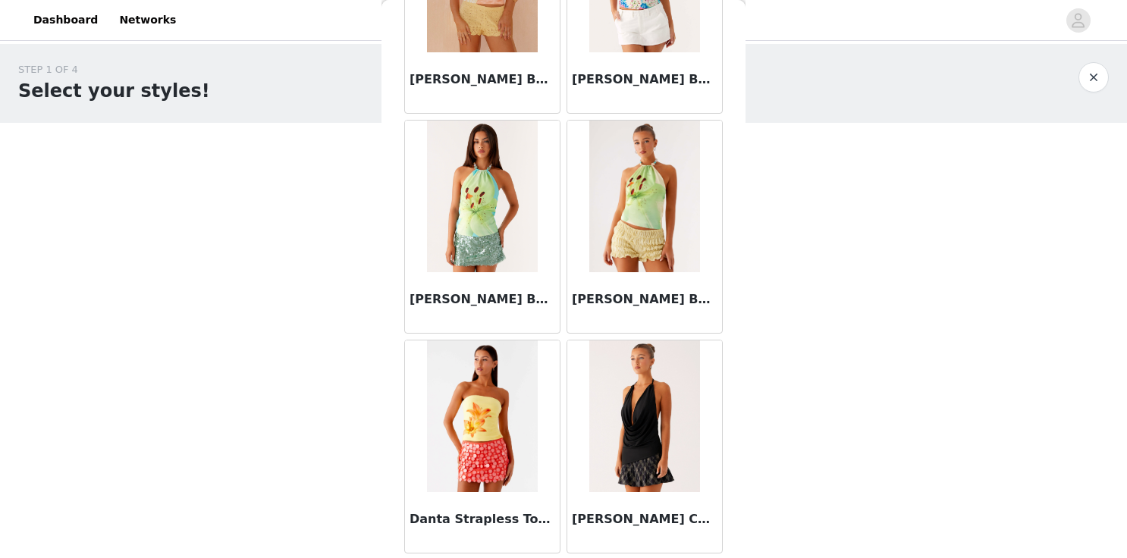
scroll to position [10560, 0]
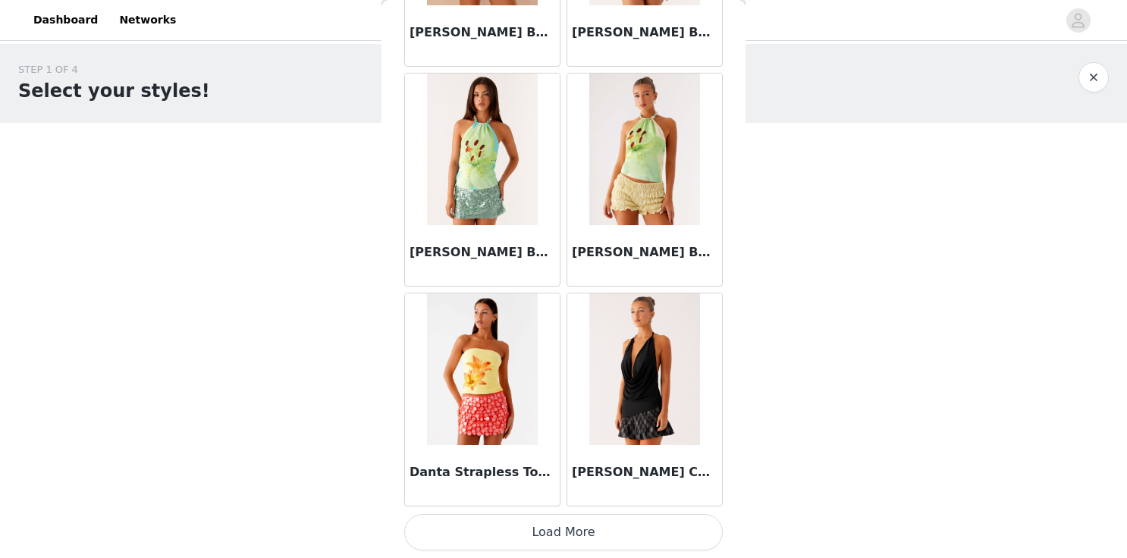
click at [469, 542] on button "Load More" at bounding box center [563, 532] width 319 height 36
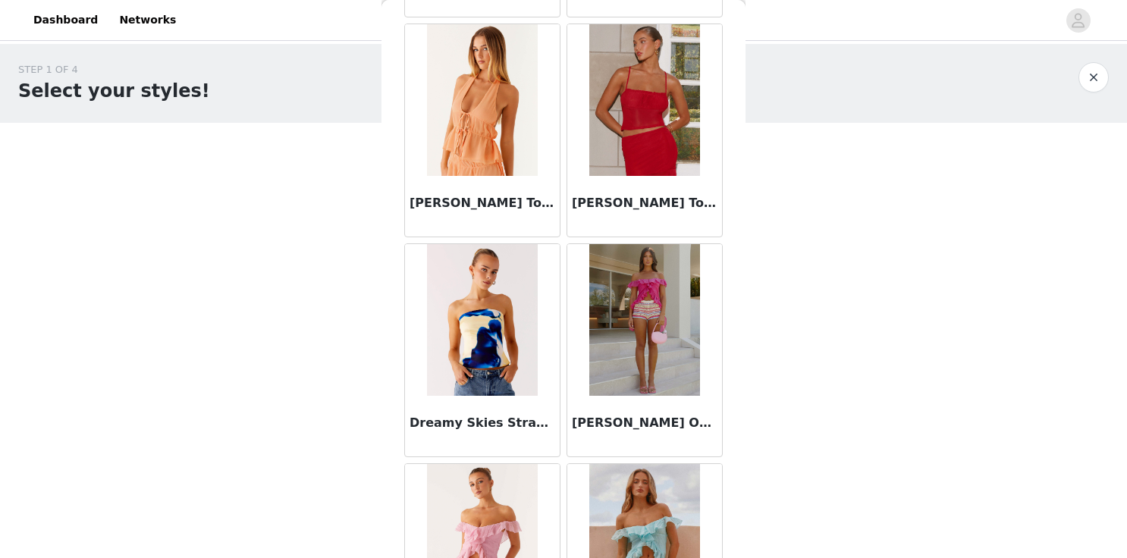
scroll to position [12759, 0]
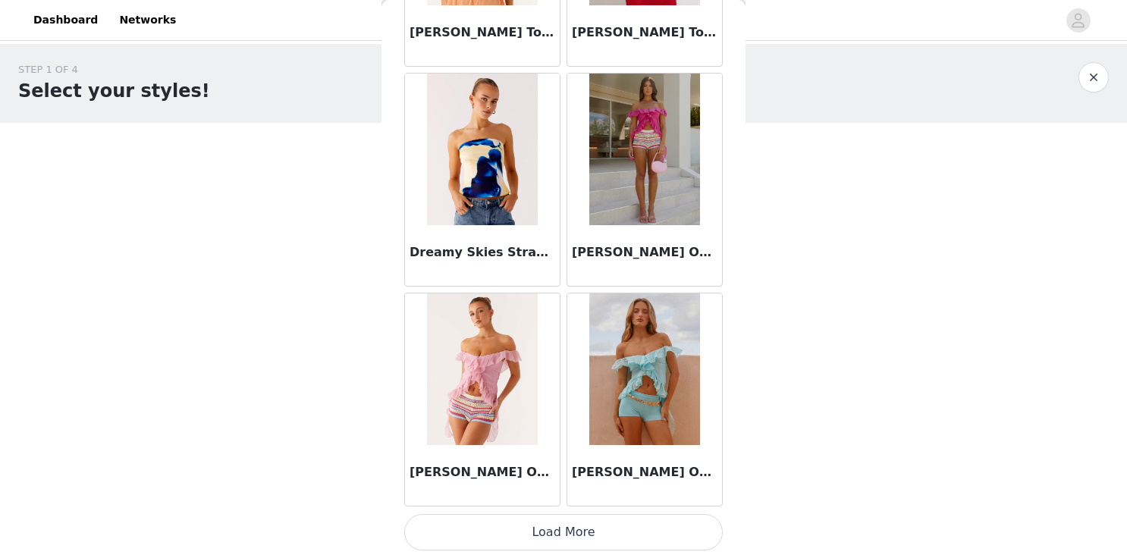
click at [479, 526] on button "Load More" at bounding box center [563, 532] width 319 height 36
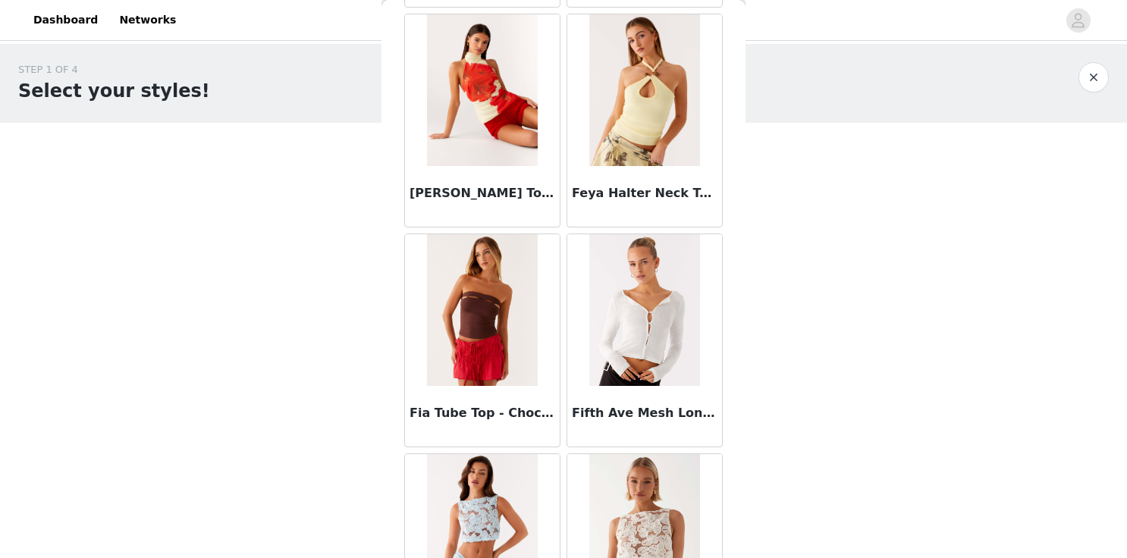
scroll to position [14959, 0]
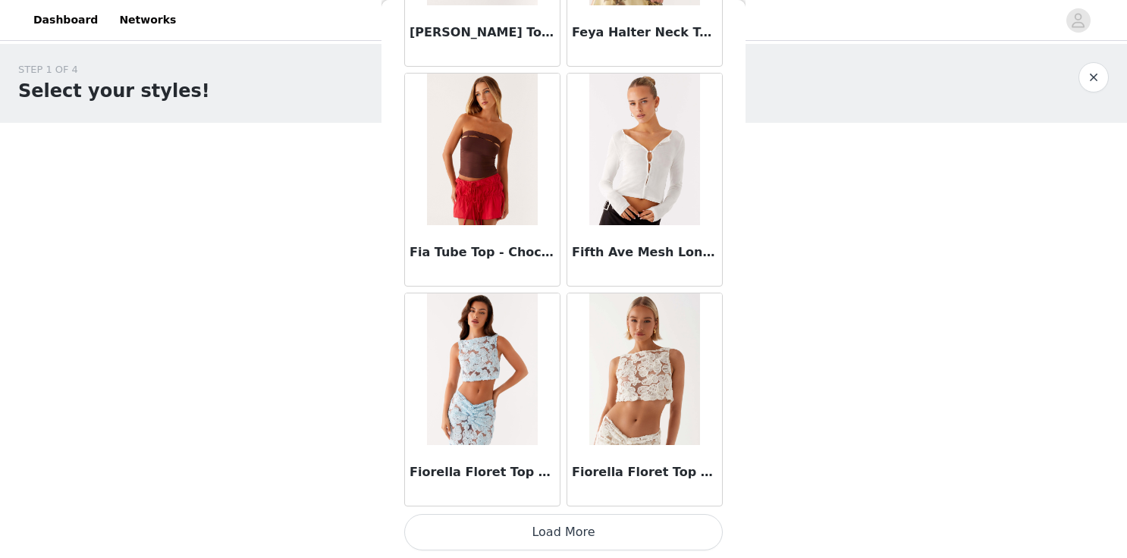
click at [501, 529] on button "Load More" at bounding box center [563, 532] width 319 height 36
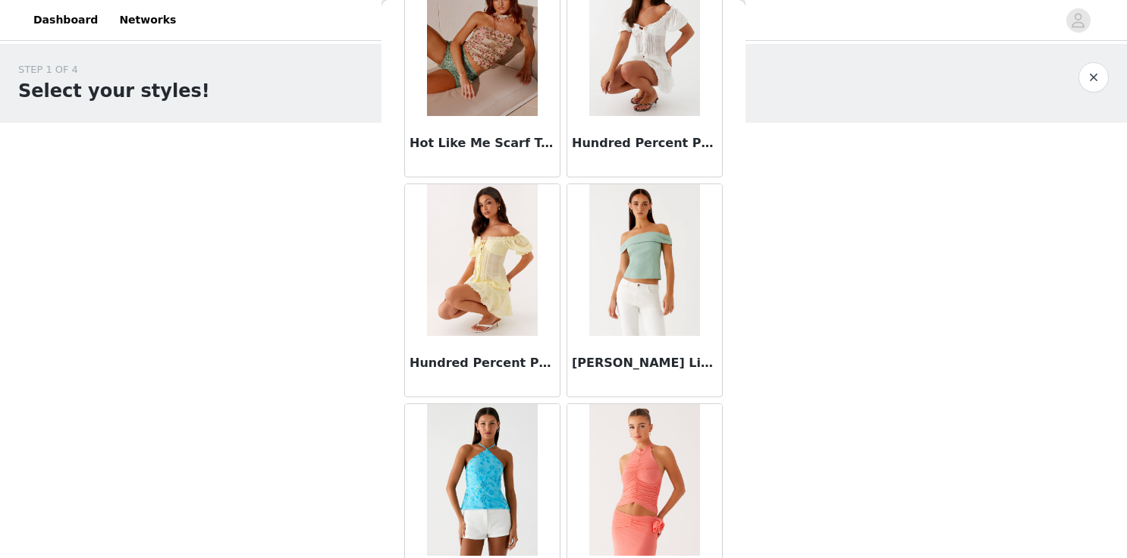
scroll to position [17158, 0]
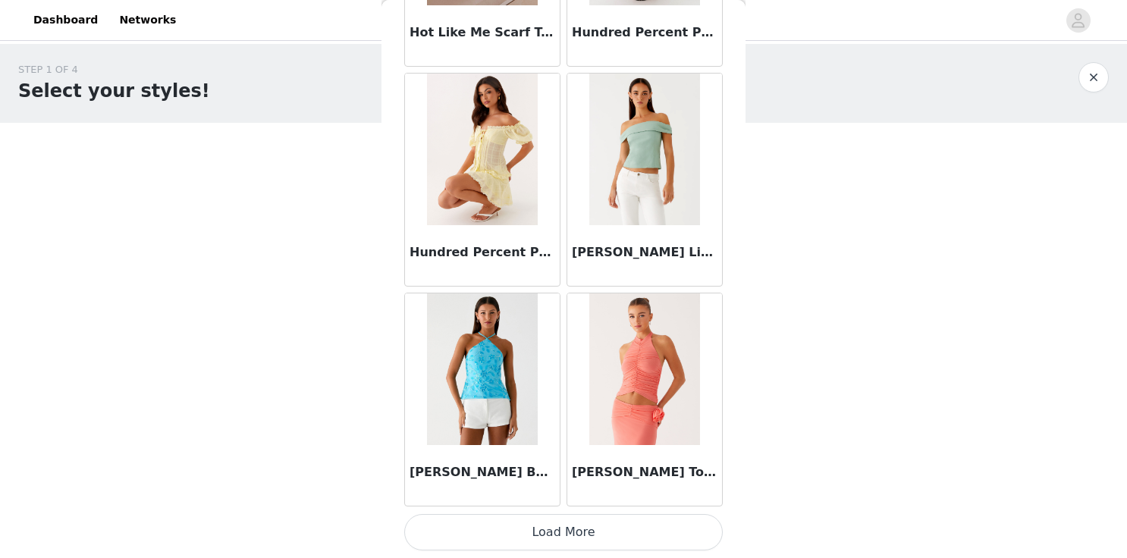
click at [490, 522] on button "Load More" at bounding box center [563, 532] width 319 height 36
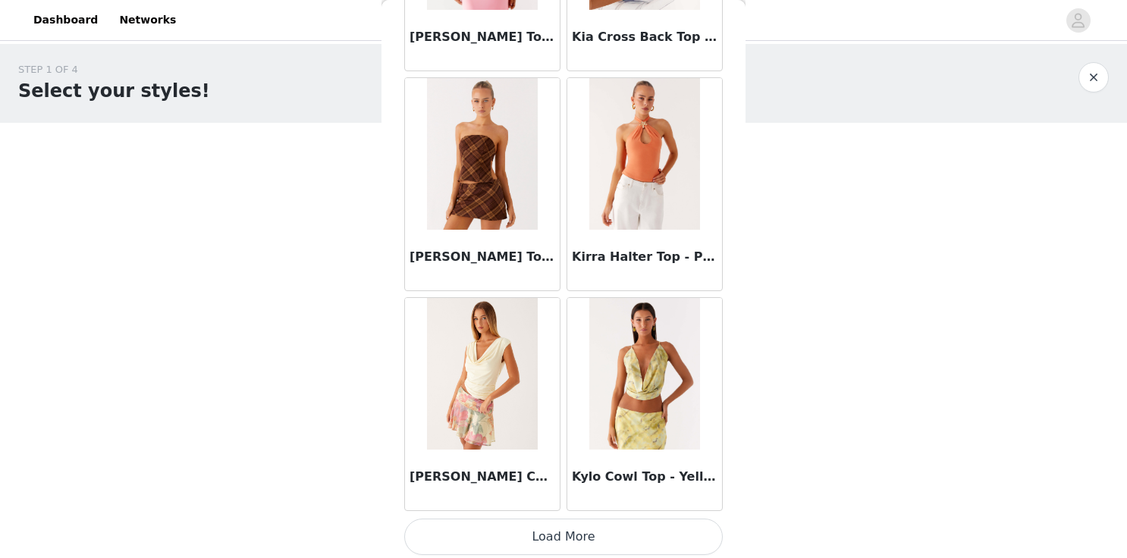
scroll to position [19358, 0]
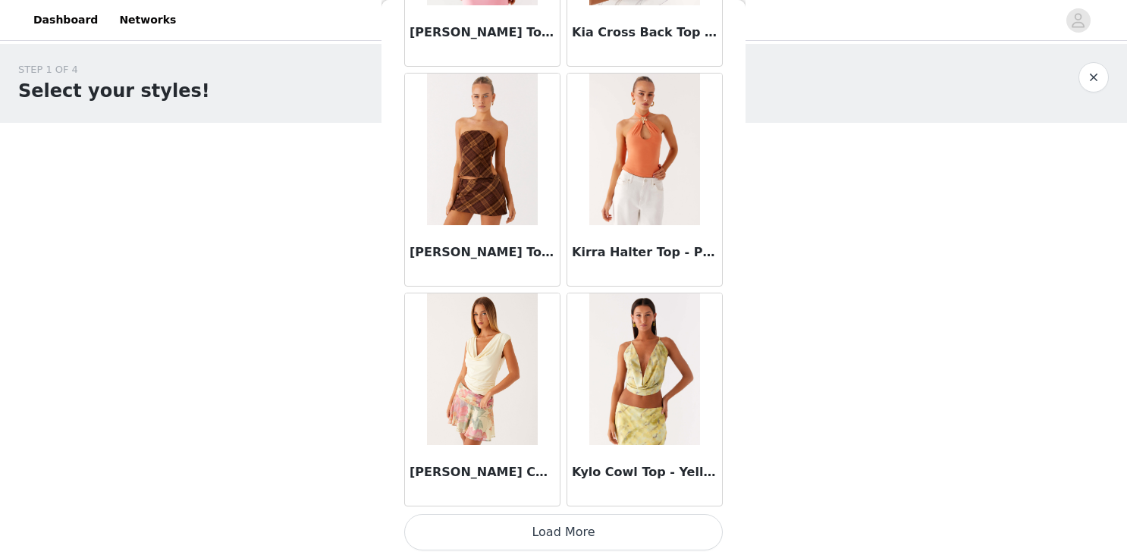
click at [516, 540] on button "Load More" at bounding box center [563, 532] width 319 height 36
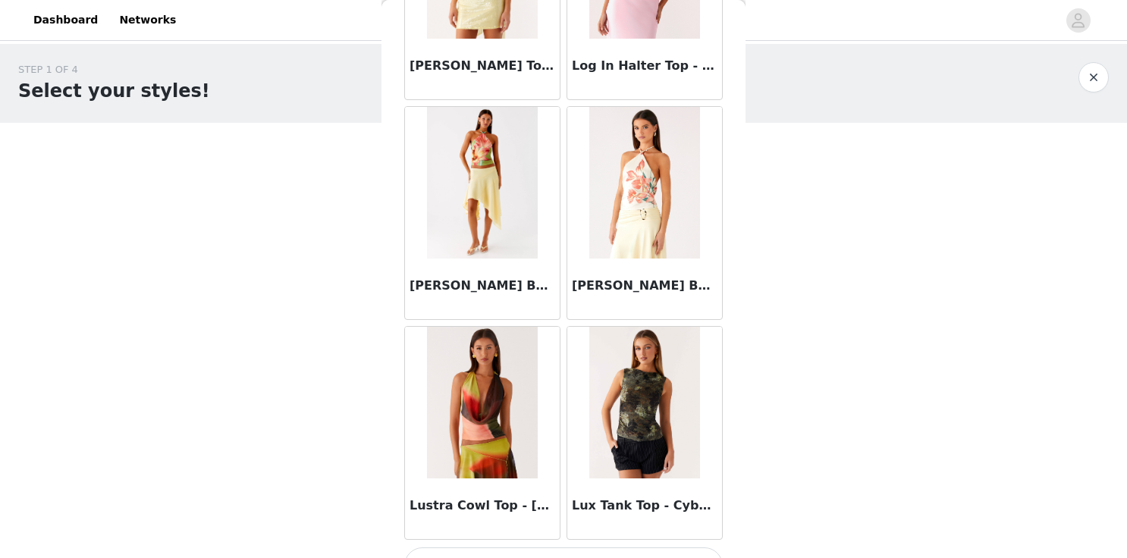
scroll to position [21557, 0]
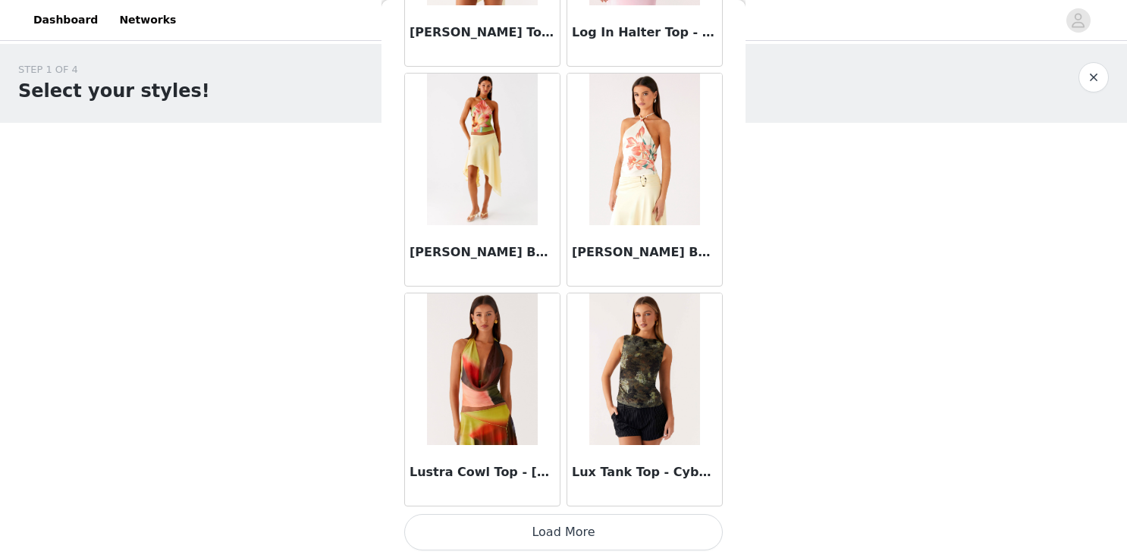
click at [488, 541] on button "Load More" at bounding box center [563, 532] width 319 height 36
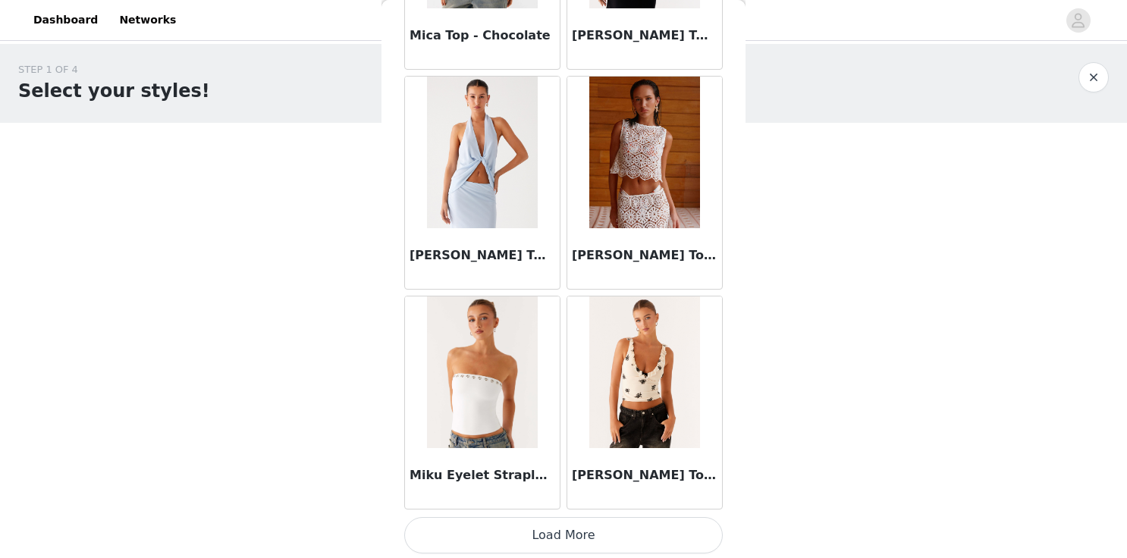
scroll to position [23756, 0]
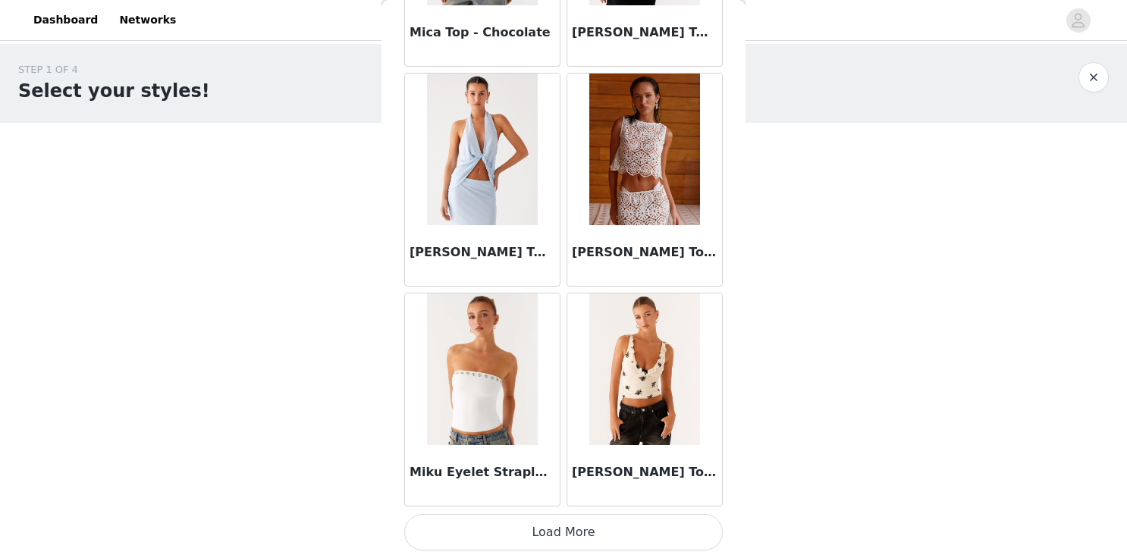
click at [519, 532] on button "Load More" at bounding box center [563, 532] width 319 height 36
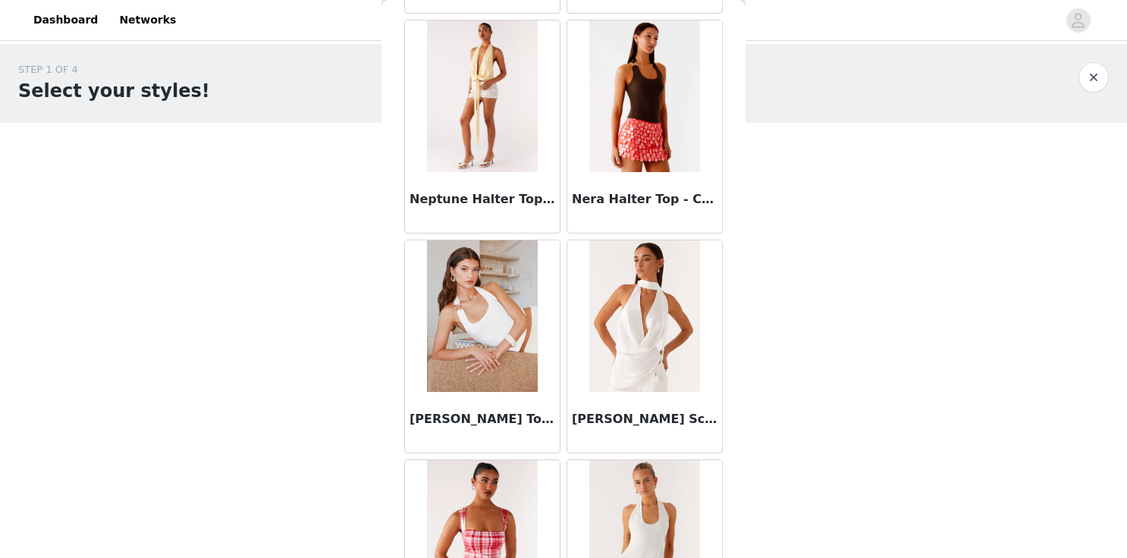
scroll to position [25956, 0]
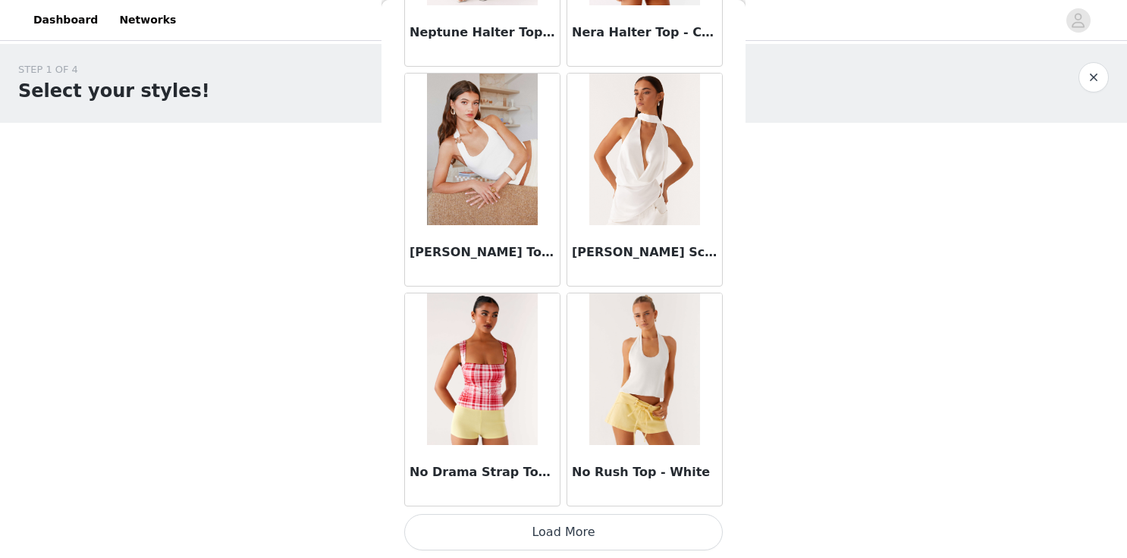
click at [507, 523] on button "Load More" at bounding box center [563, 532] width 319 height 36
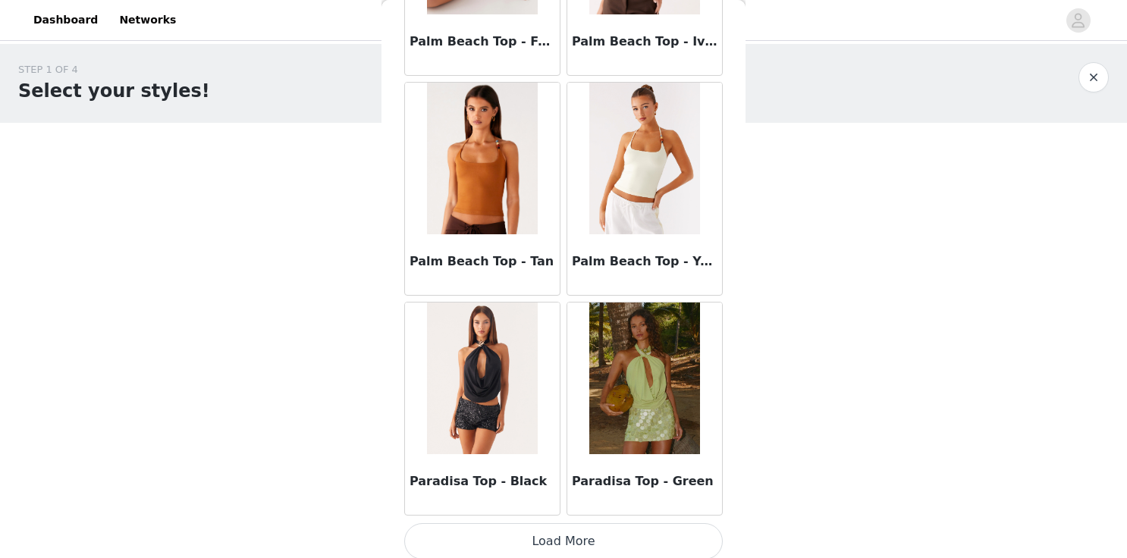
scroll to position [28155, 0]
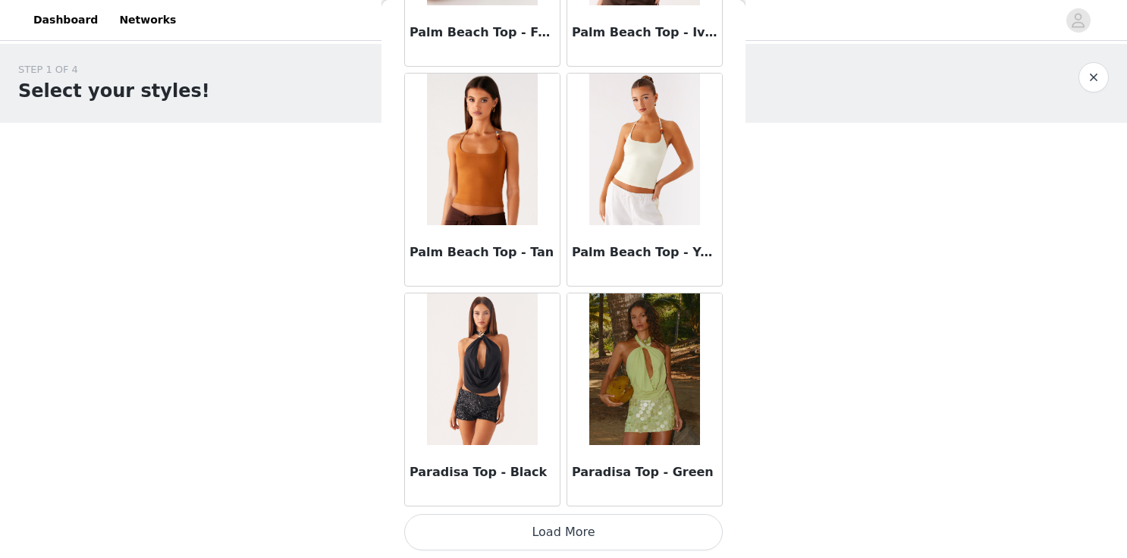
click at [541, 523] on button "Load More" at bounding box center [563, 532] width 319 height 36
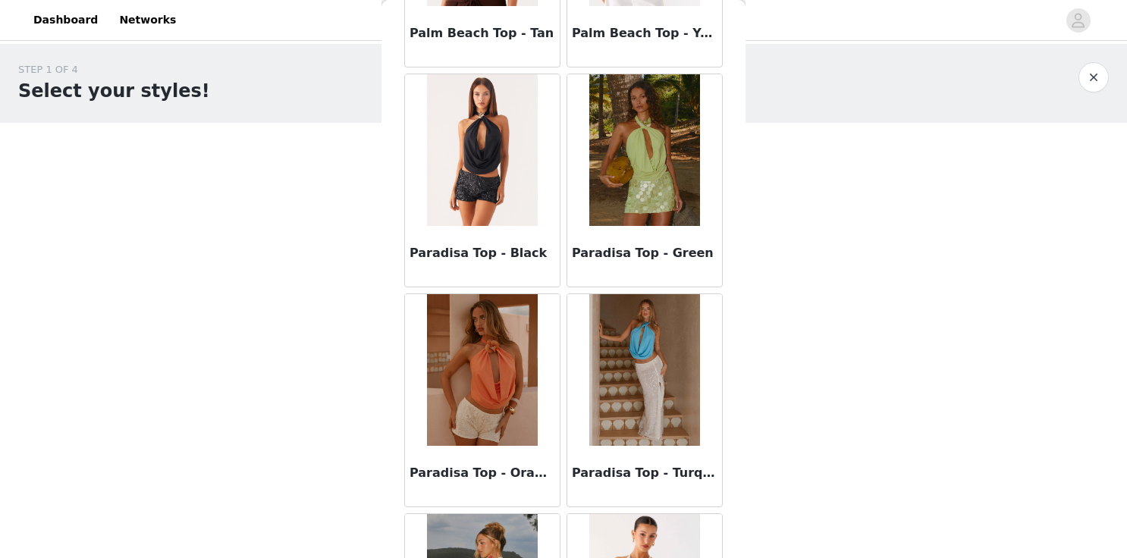
scroll to position [28476, 0]
